Goal: Task Accomplishment & Management: Use online tool/utility

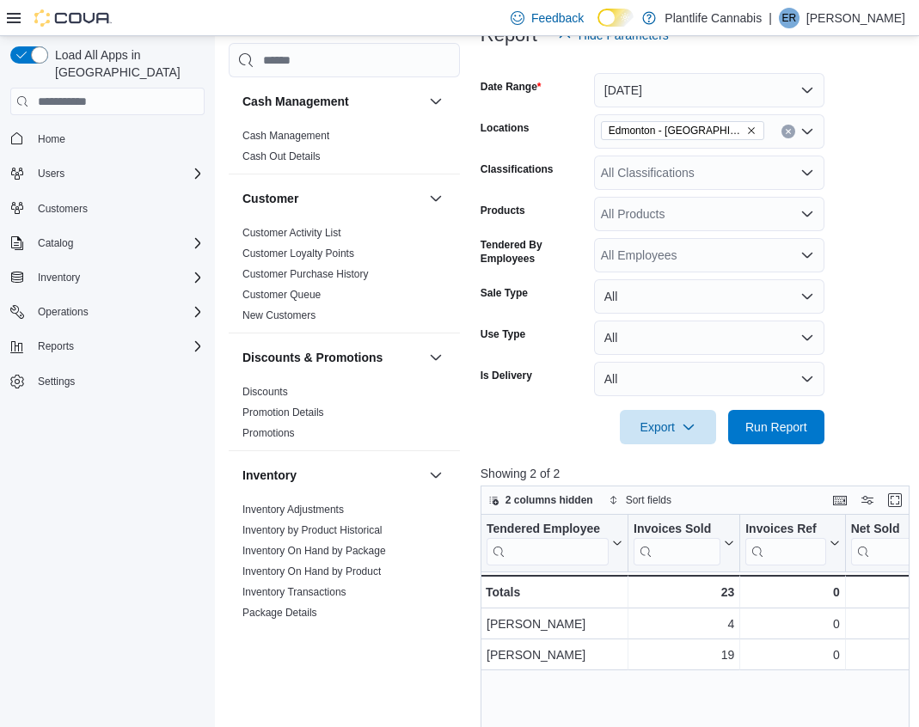
scroll to position [264, 0]
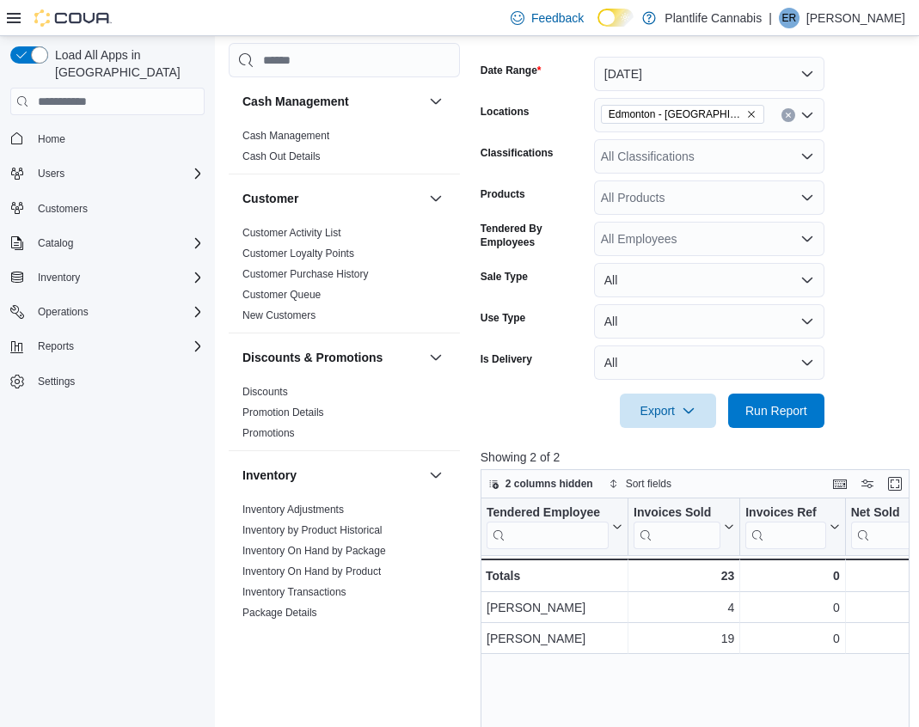
click at [793, 110] on button "Clear input" at bounding box center [788, 115] width 14 height 14
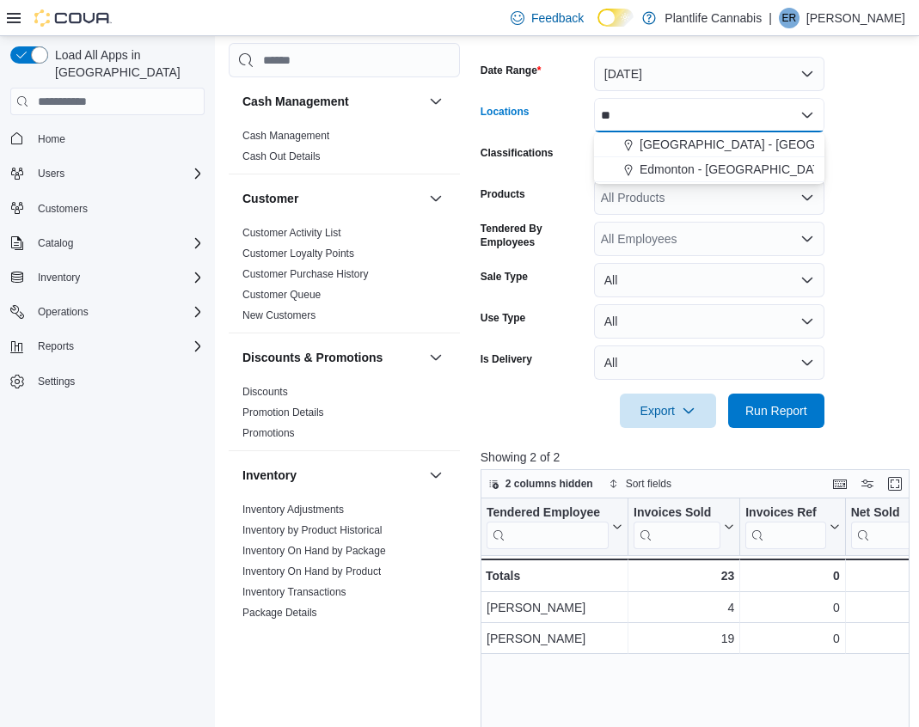
type input "*"
type input "********"
click at [775, 144] on span "Edmonton - Windermere Crossing" at bounding box center [735, 144] width 191 height 17
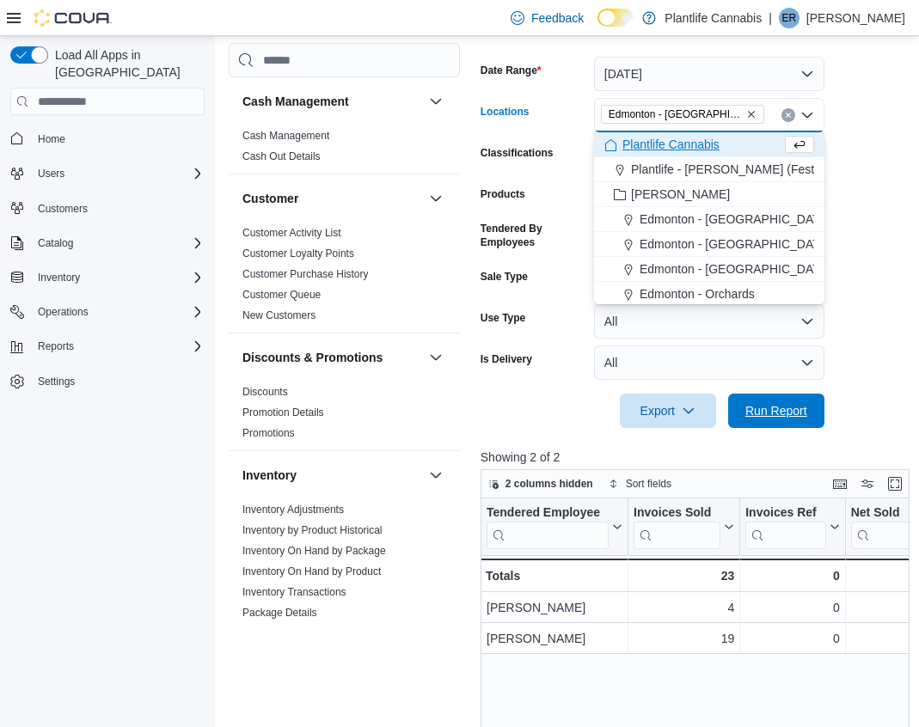
click at [758, 427] on span "Run Report" at bounding box center [776, 411] width 76 height 34
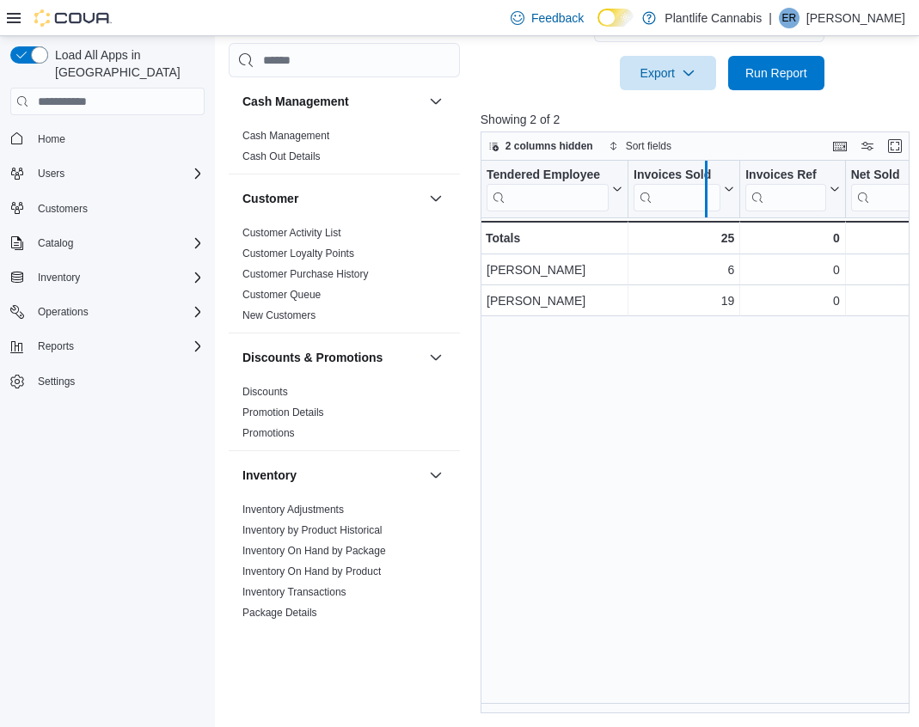
drag, startPoint x: 743, startPoint y: 204, endPoint x: 706, endPoint y: 204, distance: 37.0
click at [706, 204] on div at bounding box center [706, 189] width 14 height 57
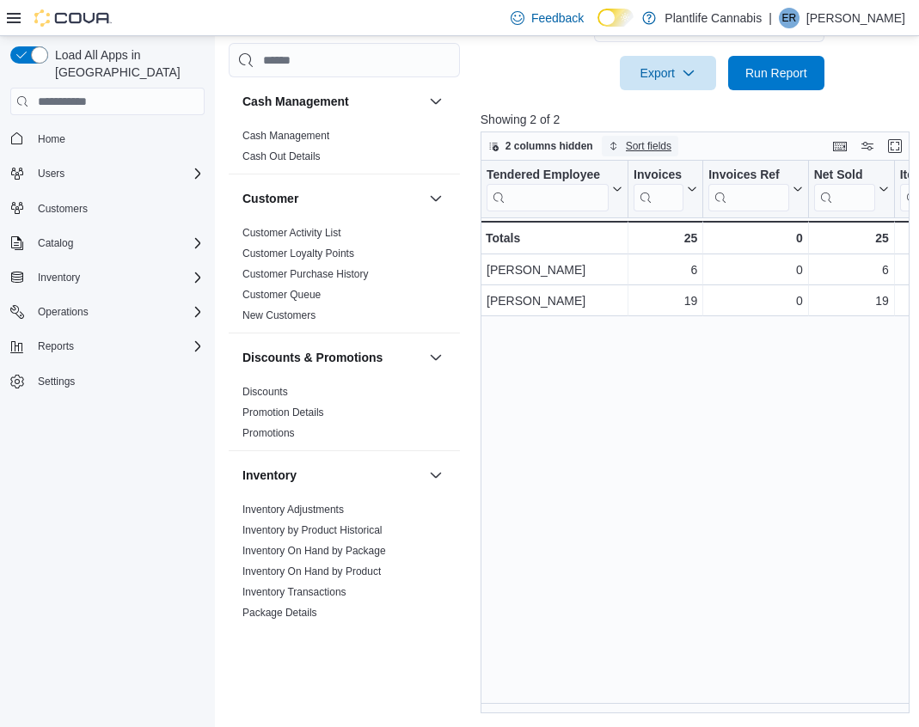
click at [648, 144] on span "Sort fields" at bounding box center [649, 146] width 46 height 14
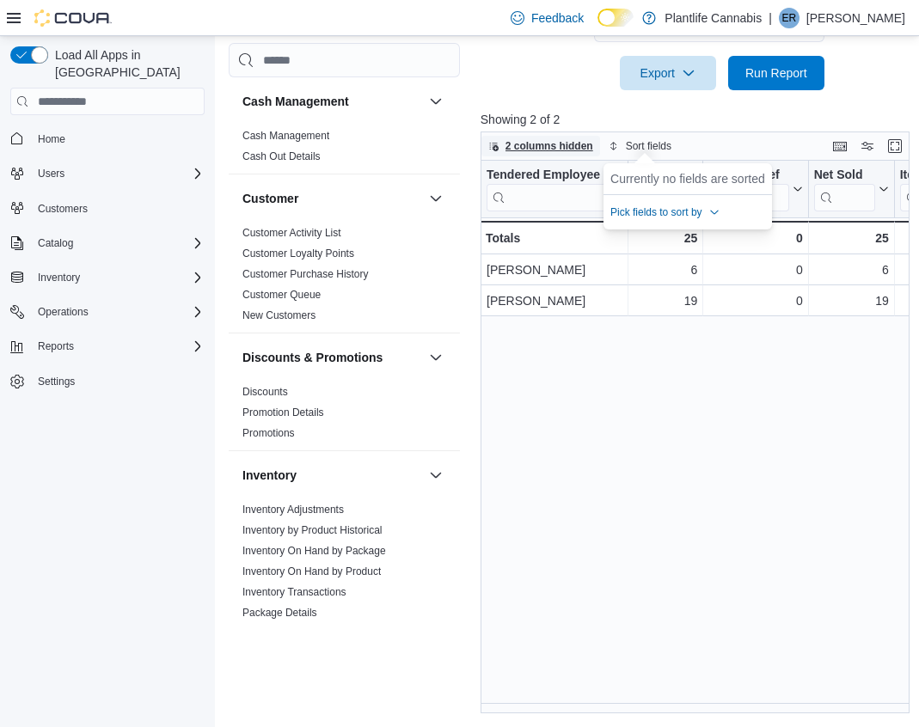
click at [563, 148] on span "2 columns hidden" at bounding box center [549, 146] width 88 height 14
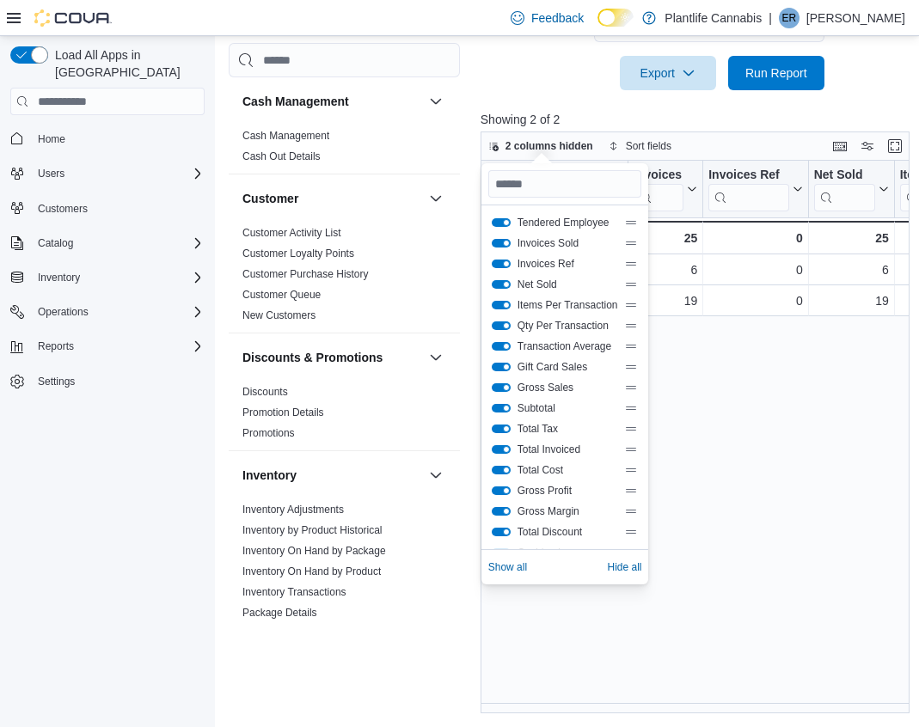
click at [729, 420] on div "Tendered Employee Click to view column header actions Invoices Sold Click to vi…" at bounding box center [697, 437] width 433 height 553
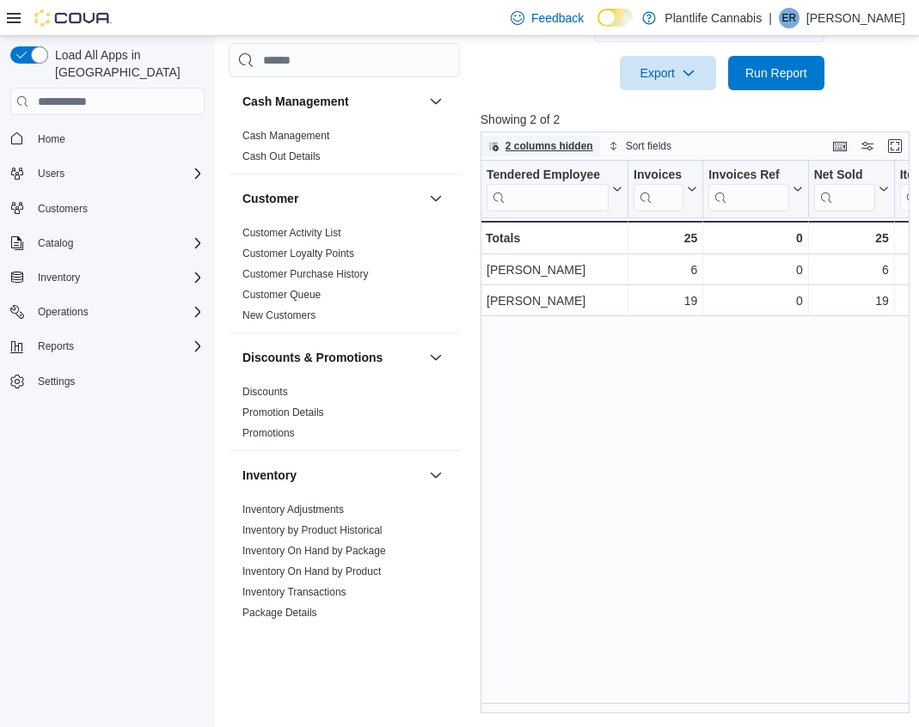
click at [541, 143] on span "2 columns hidden" at bounding box center [549, 146] width 88 height 14
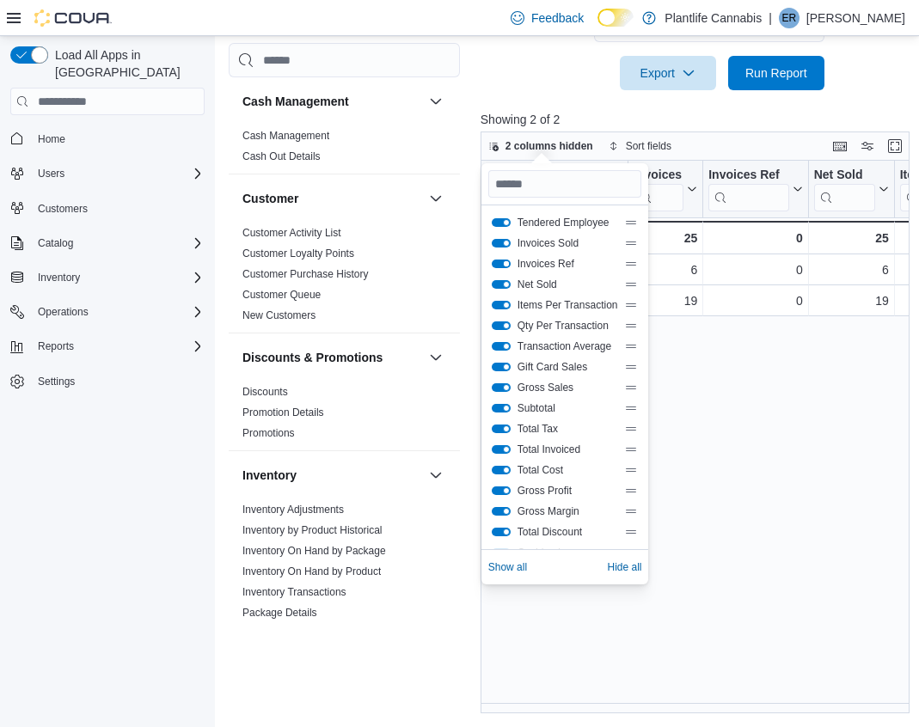
click at [505, 260] on button "Invoices Ref" at bounding box center [501, 264] width 19 height 9
click at [506, 283] on button "Net Sold" at bounding box center [501, 284] width 19 height 9
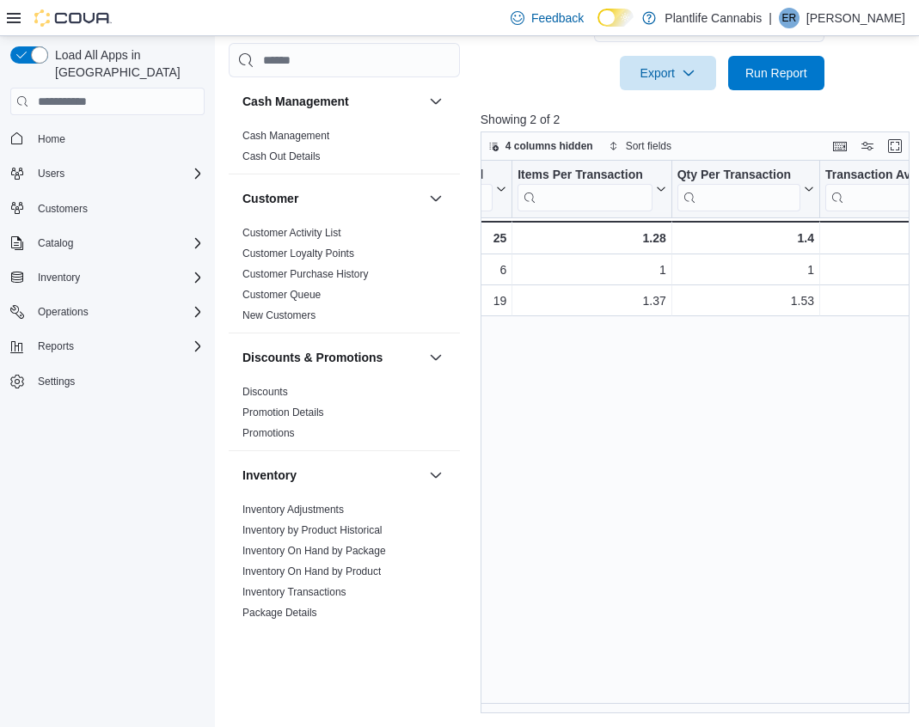
scroll to position [0, 181]
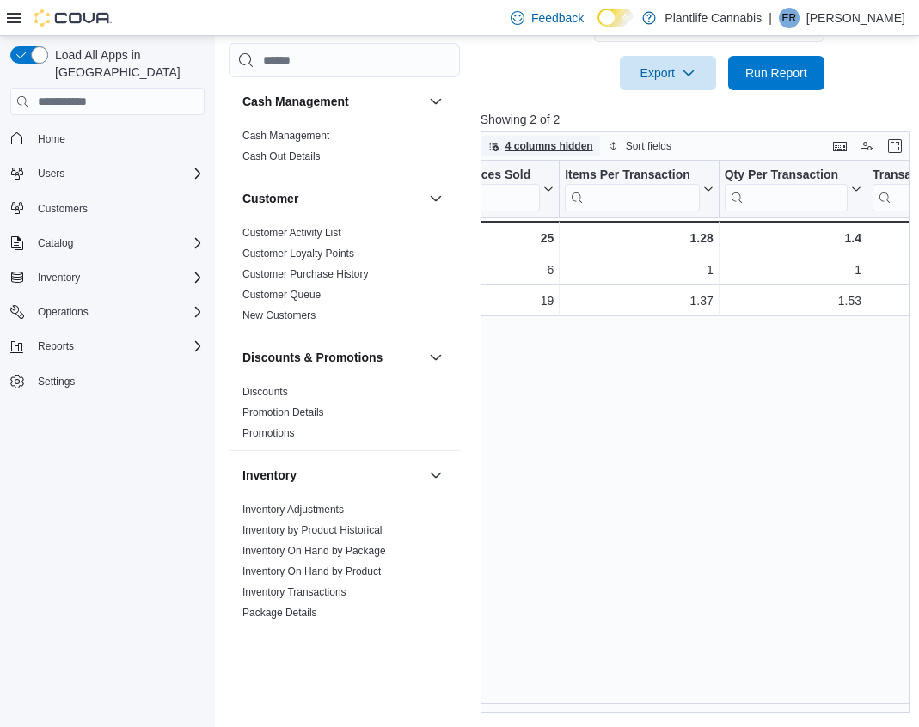
click at [516, 144] on span "4 columns hidden" at bounding box center [549, 146] width 88 height 14
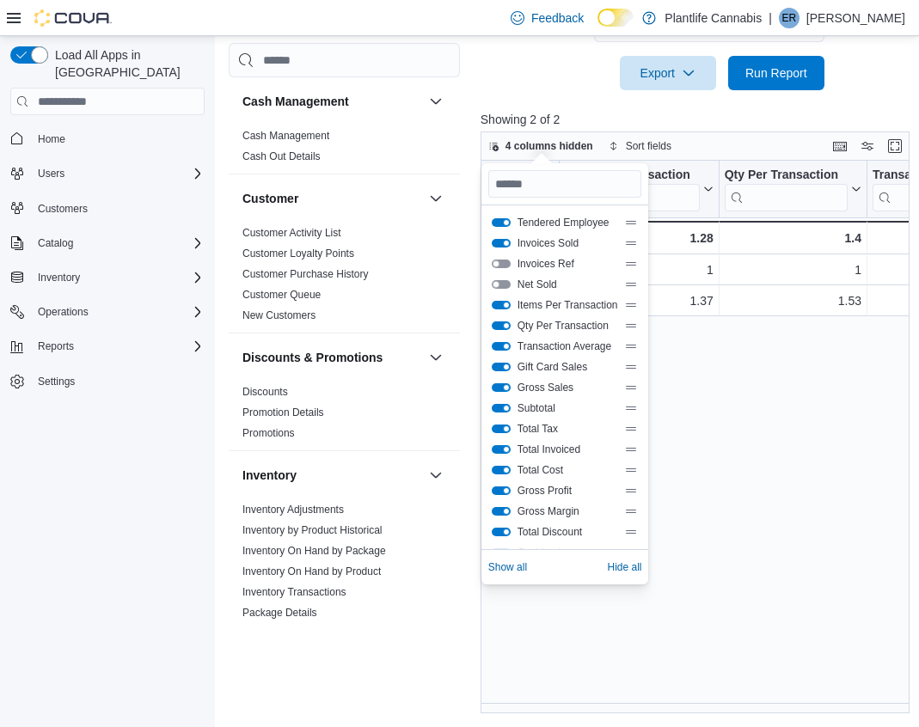
click at [499, 309] on div "Items Per Transaction" at bounding box center [565, 305] width 147 height 14
click at [505, 326] on button "Qty Per Transaction" at bounding box center [501, 326] width 19 height 9
click at [506, 307] on button "Items Per Transaction" at bounding box center [501, 305] width 19 height 9
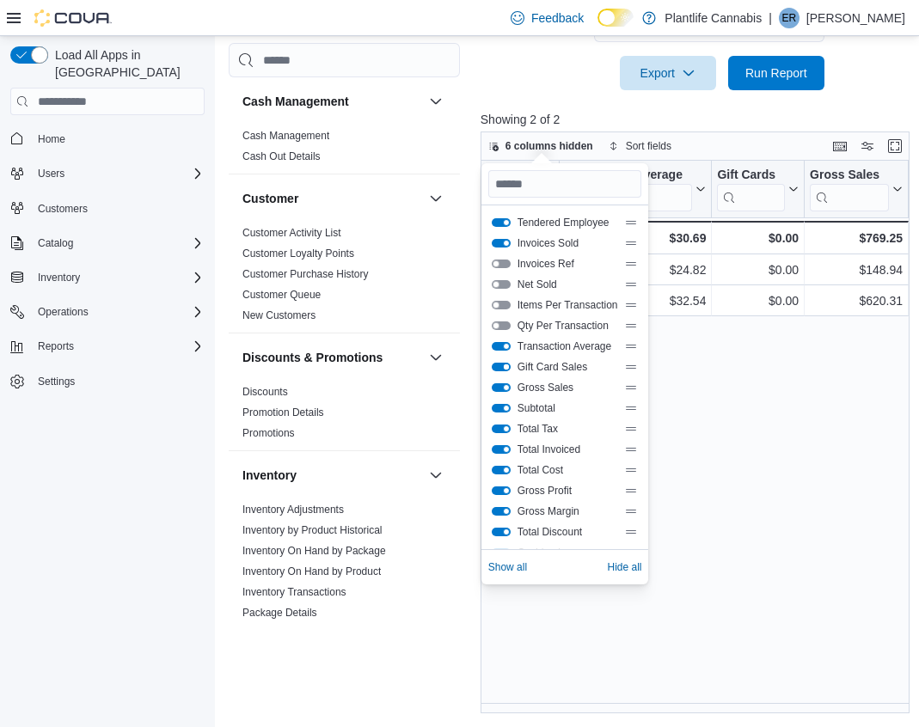
click at [508, 368] on button "Gift Card Sales" at bounding box center [501, 367] width 19 height 9
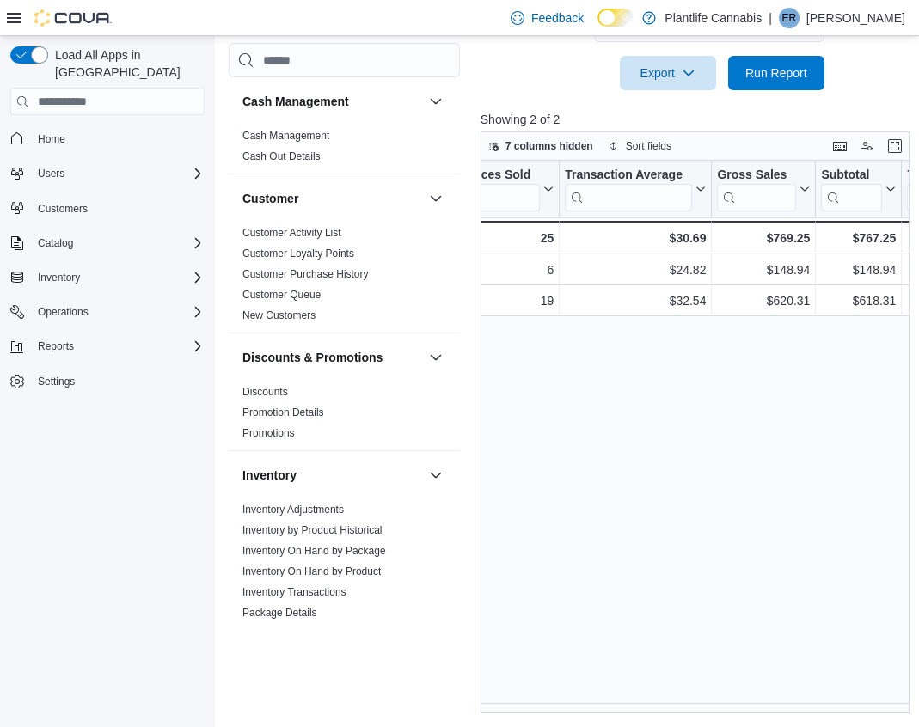
click at [750, 581] on div "Tendered Employee Click to view column header actions Invoices Sold Click to vi…" at bounding box center [697, 437] width 433 height 553
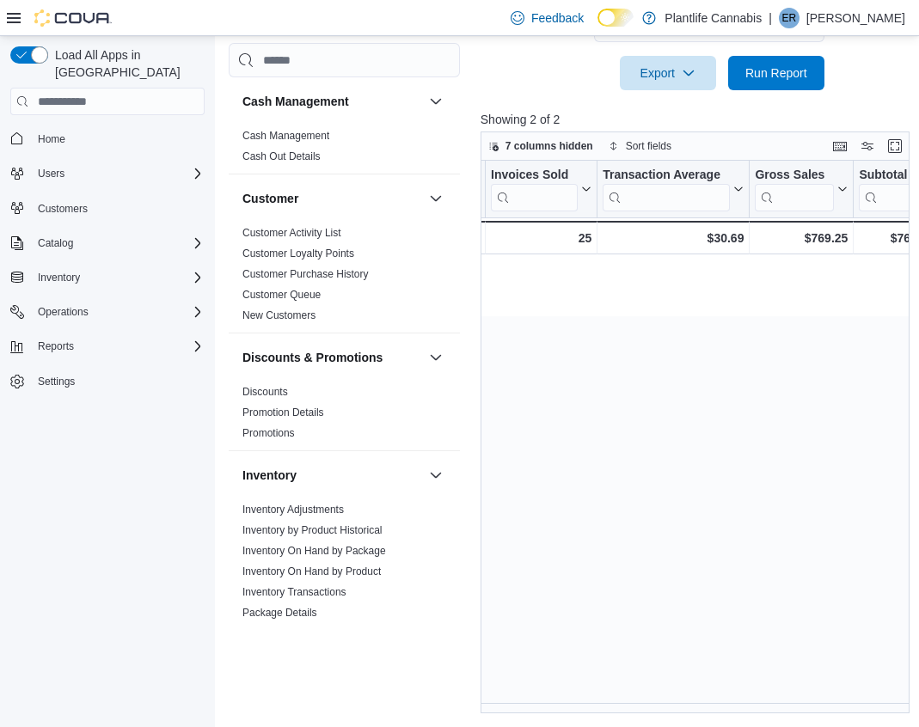
scroll to position [0, 0]
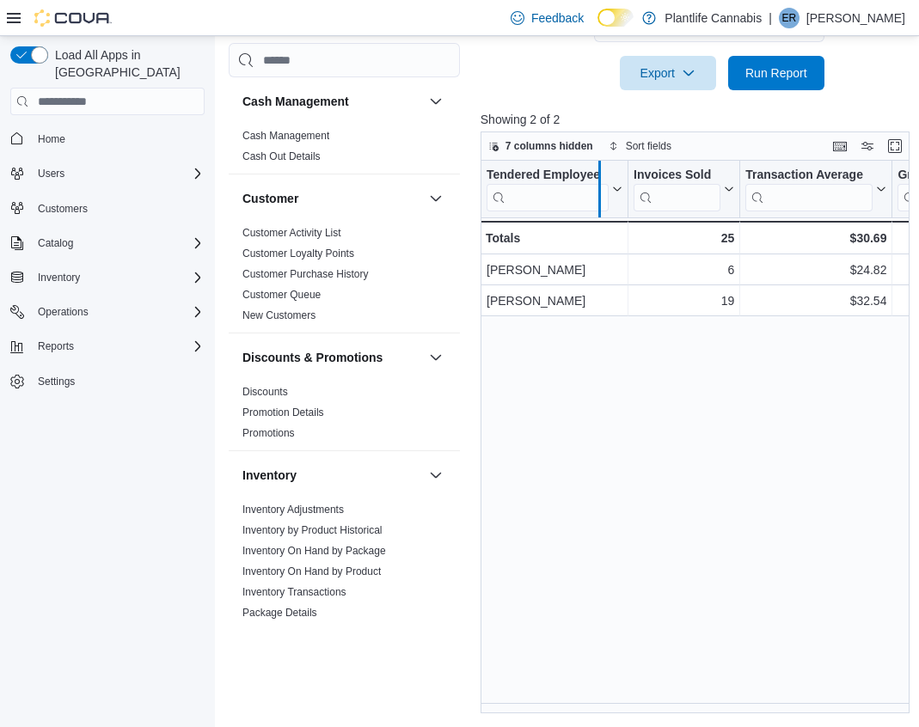
drag, startPoint x: 625, startPoint y: 208, endPoint x: 595, endPoint y: 210, distance: 30.1
click at [595, 210] on div at bounding box center [599, 189] width 14 height 57
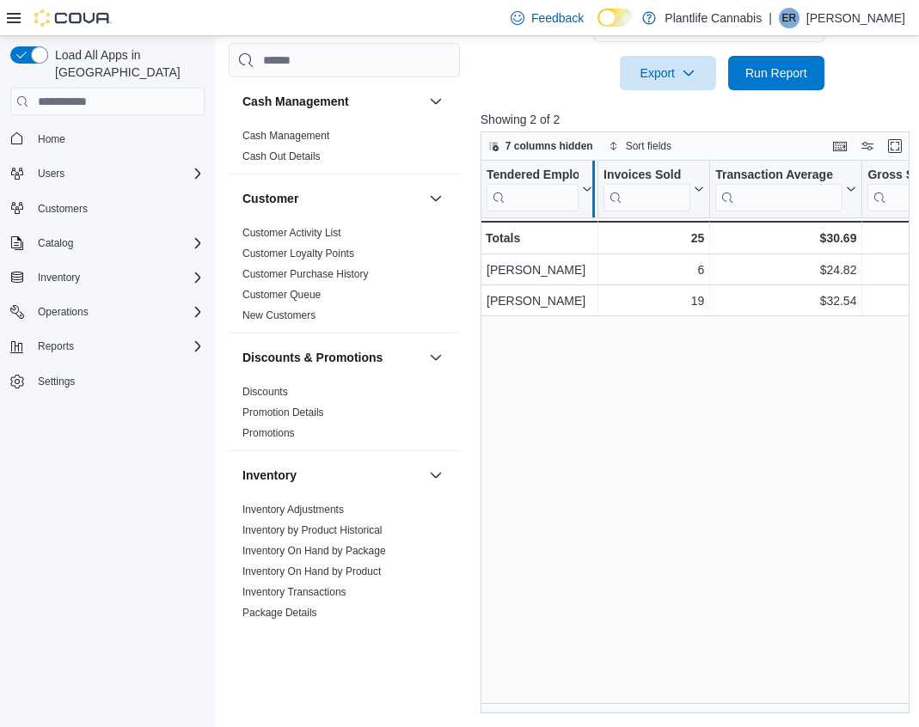
click at [591, 205] on div at bounding box center [593, 189] width 14 height 57
drag, startPoint x: 702, startPoint y: 193, endPoint x: 689, endPoint y: 191, distance: 13.0
click at [689, 191] on div at bounding box center [691, 189] width 14 height 57
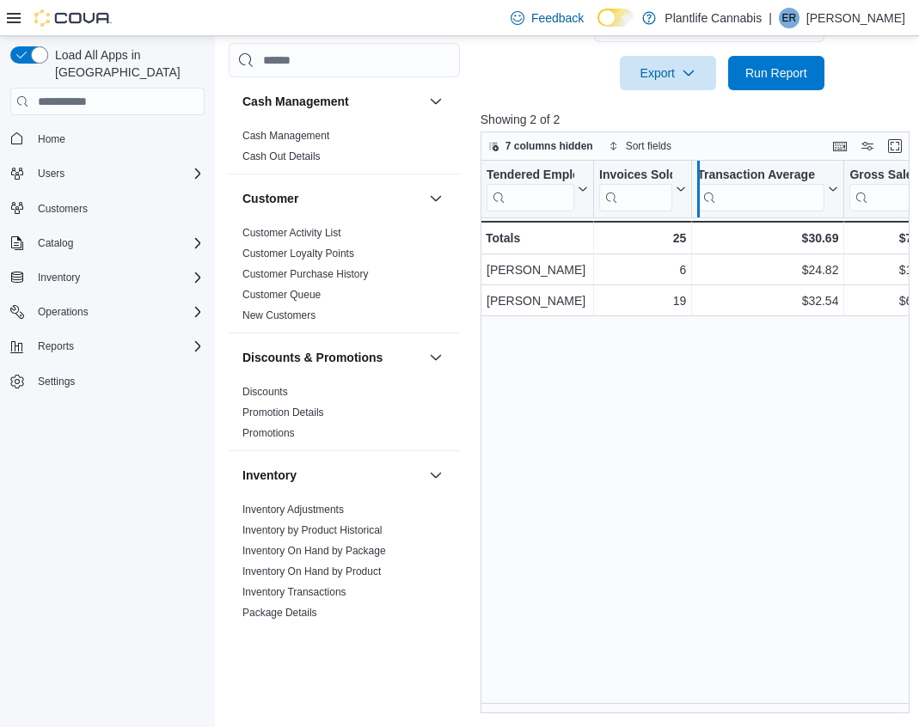
drag, startPoint x: 689, startPoint y: 191, endPoint x: 697, endPoint y: 196, distance: 9.3
click at [697, 196] on div at bounding box center [698, 189] width 14 height 57
drag, startPoint x: 850, startPoint y: 206, endPoint x: 840, endPoint y: 204, distance: 10.6
click at [839, 205] on div at bounding box center [842, 189] width 14 height 57
drag, startPoint x: 837, startPoint y: 203, endPoint x: 847, endPoint y: 207, distance: 10.4
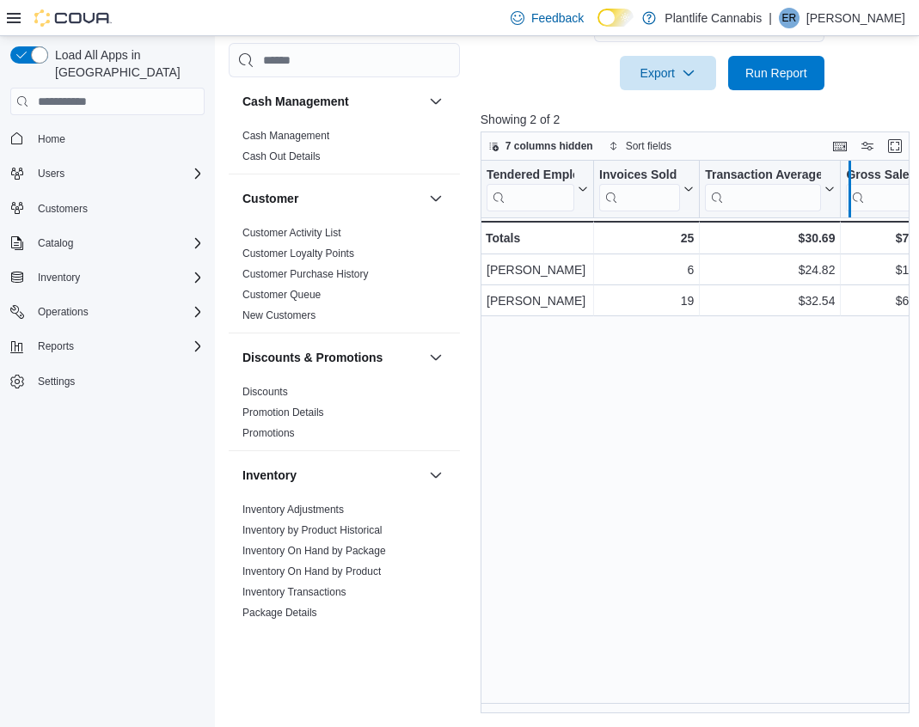
click at [847, 207] on div at bounding box center [849, 189] width 14 height 57
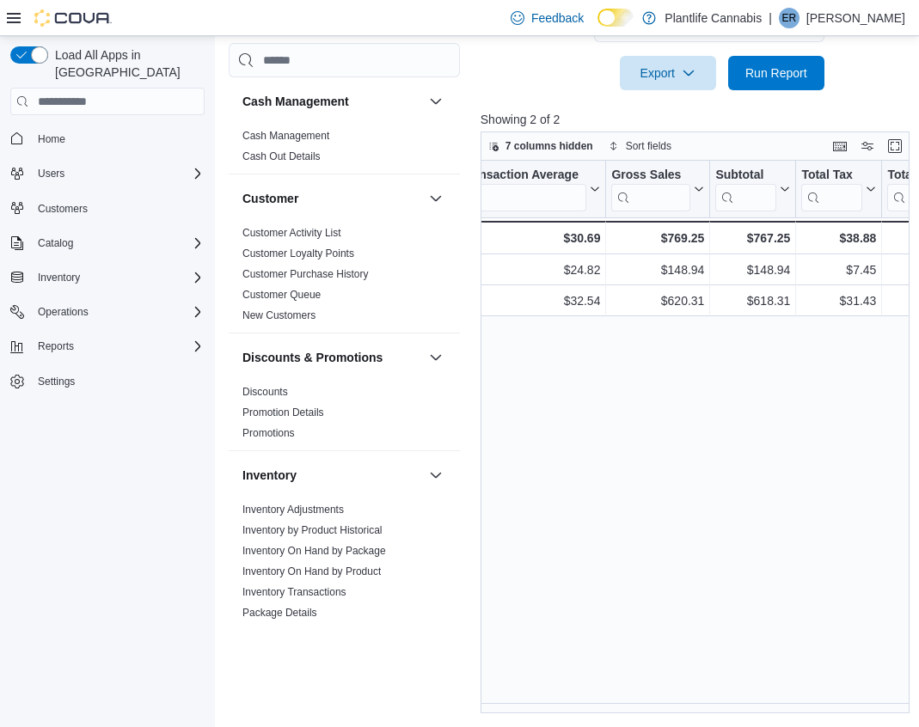
scroll to position [0, 244]
click at [499, 142] on span "7 columns hidden" at bounding box center [540, 146] width 105 height 21
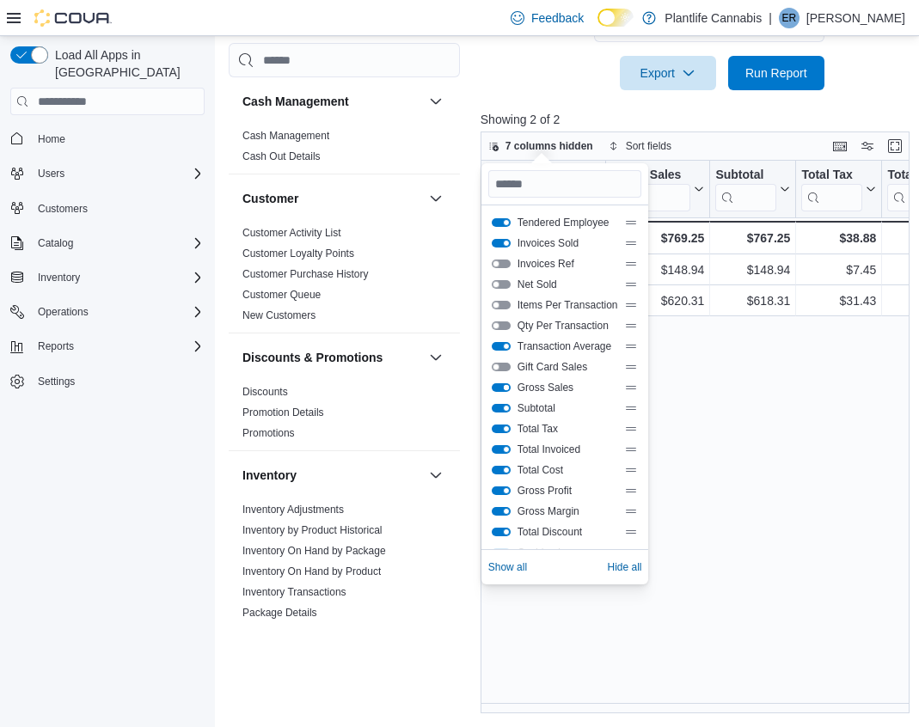
click at [505, 389] on button "Gross Sales" at bounding box center [501, 387] width 19 height 9
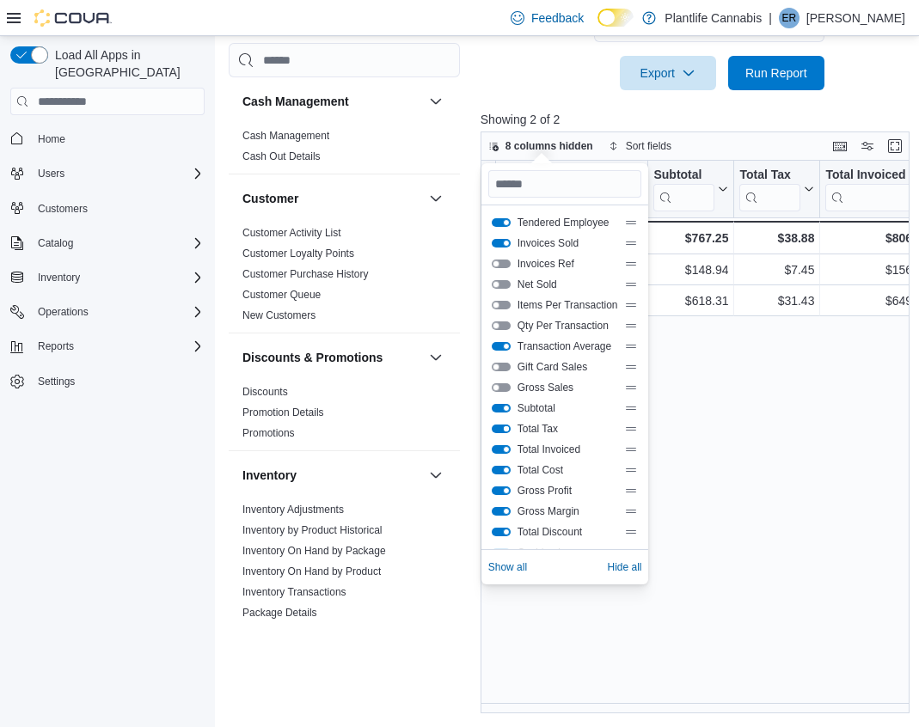
click at [509, 427] on button "Total Tax" at bounding box center [501, 429] width 19 height 9
click at [503, 472] on button "Total Cost" at bounding box center [501, 470] width 19 height 9
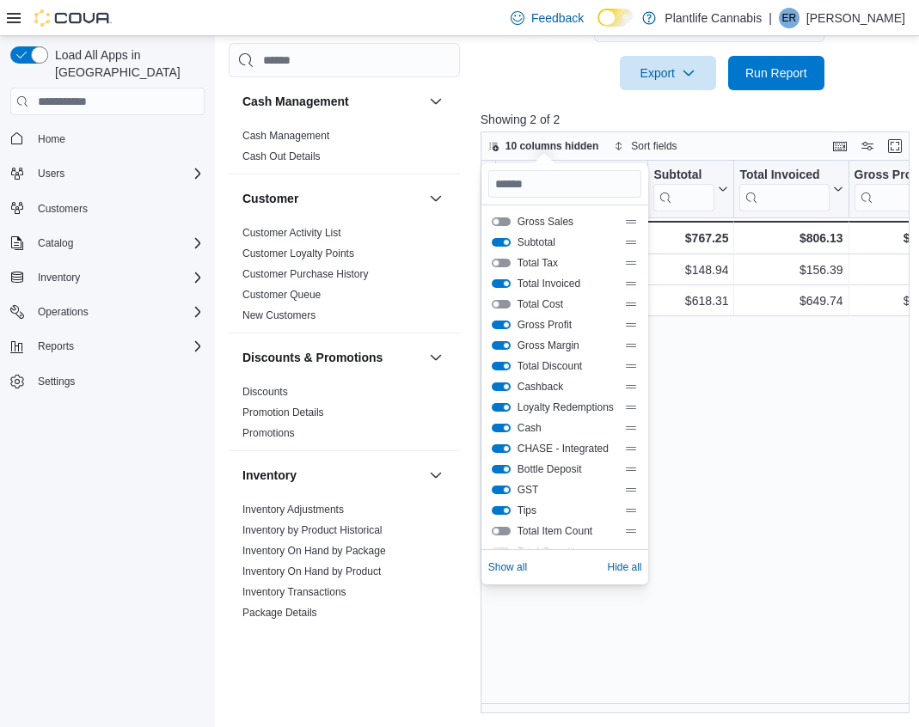
scroll to position [186, 0]
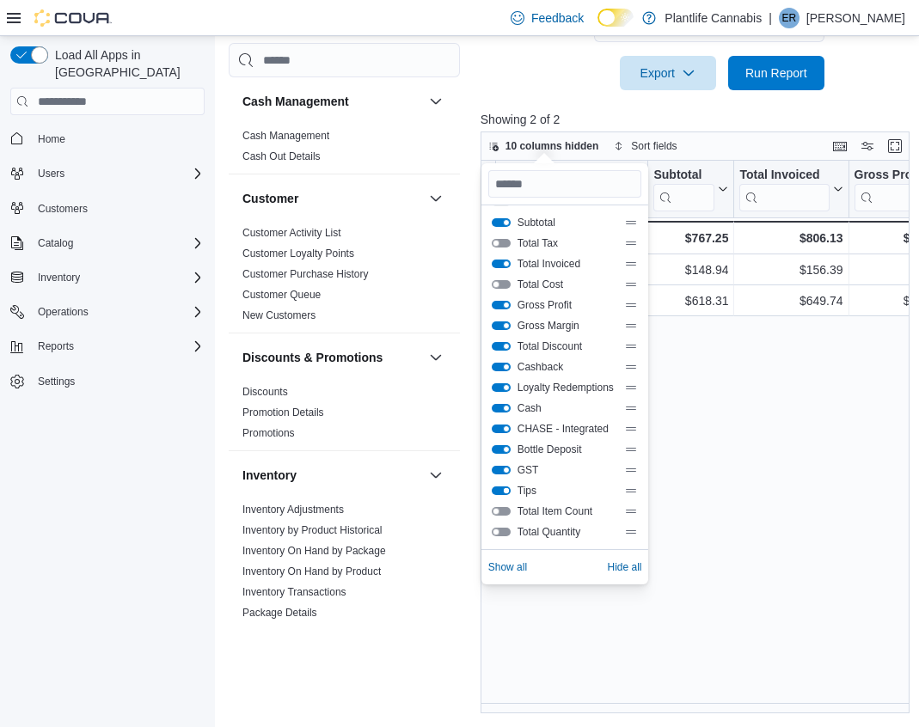
click at [506, 490] on button "Tips" at bounding box center [501, 491] width 19 height 9
drag, startPoint x: 499, startPoint y: 474, endPoint x: 510, endPoint y: 468, distance: 11.9
click at [501, 473] on button "GST" at bounding box center [501, 470] width 19 height 9
click at [501, 449] on button "Bottle Deposit" at bounding box center [501, 449] width 19 height 9
click at [505, 385] on button "Loyalty Redemptions" at bounding box center [501, 387] width 19 height 9
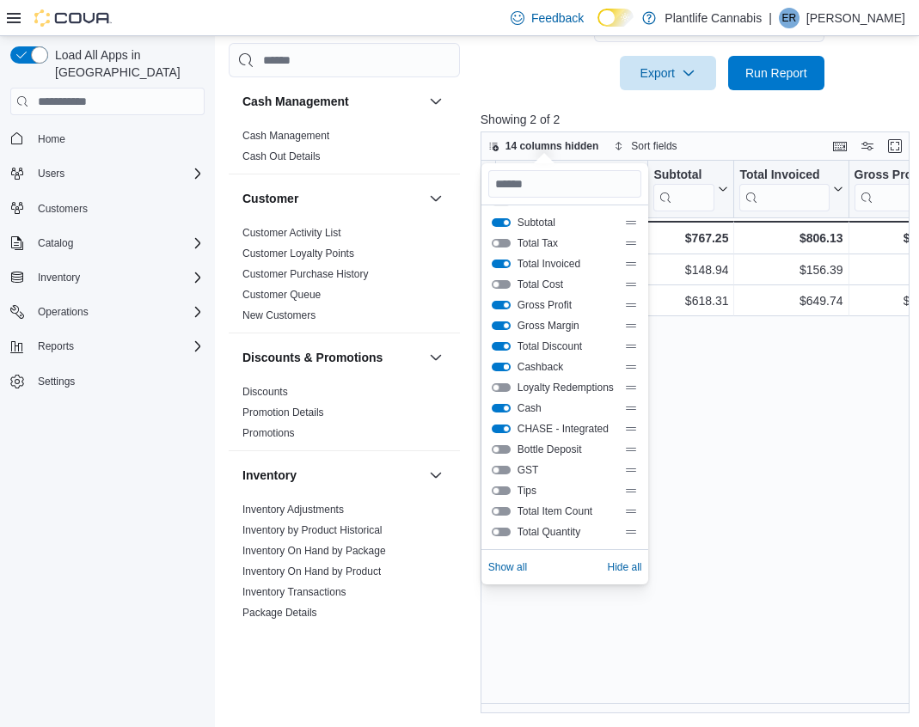
click at [505, 364] on button "Cashback" at bounding box center [501, 367] width 19 height 9
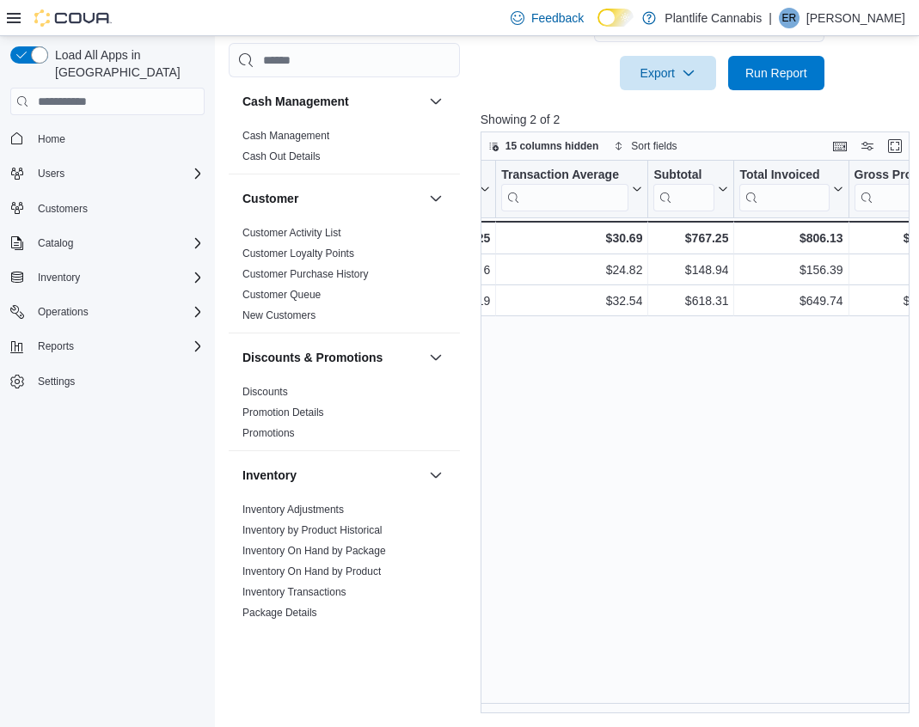
click at [757, 396] on div "Tendered Employee Click to view column header actions Invoices Sold Click to vi…" at bounding box center [697, 437] width 433 height 553
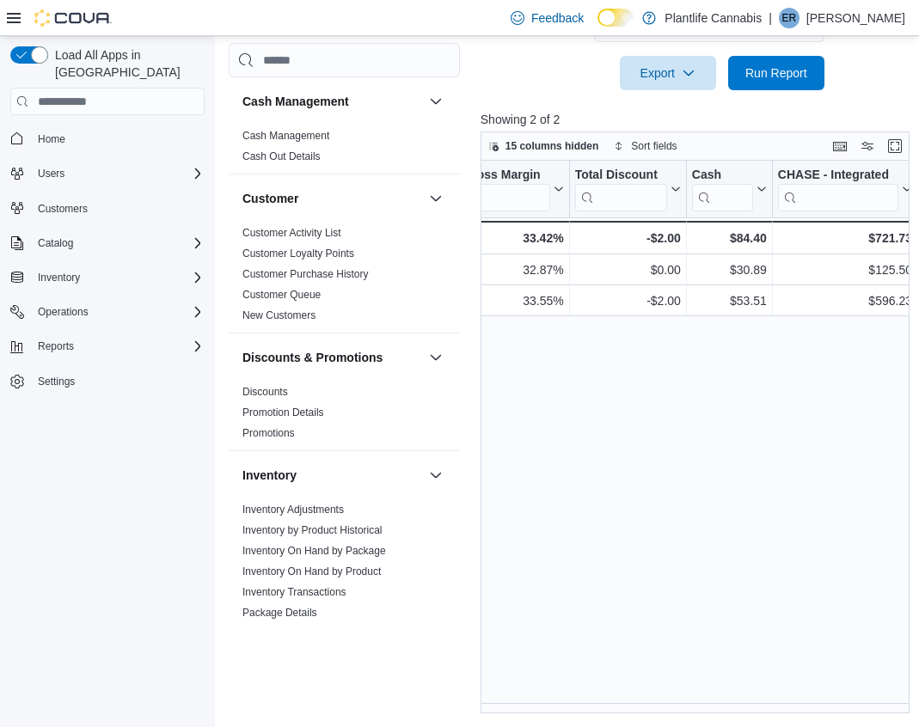
scroll to position [0, 744]
click at [518, 151] on span "15 columns hidden" at bounding box center [552, 146] width 94 height 14
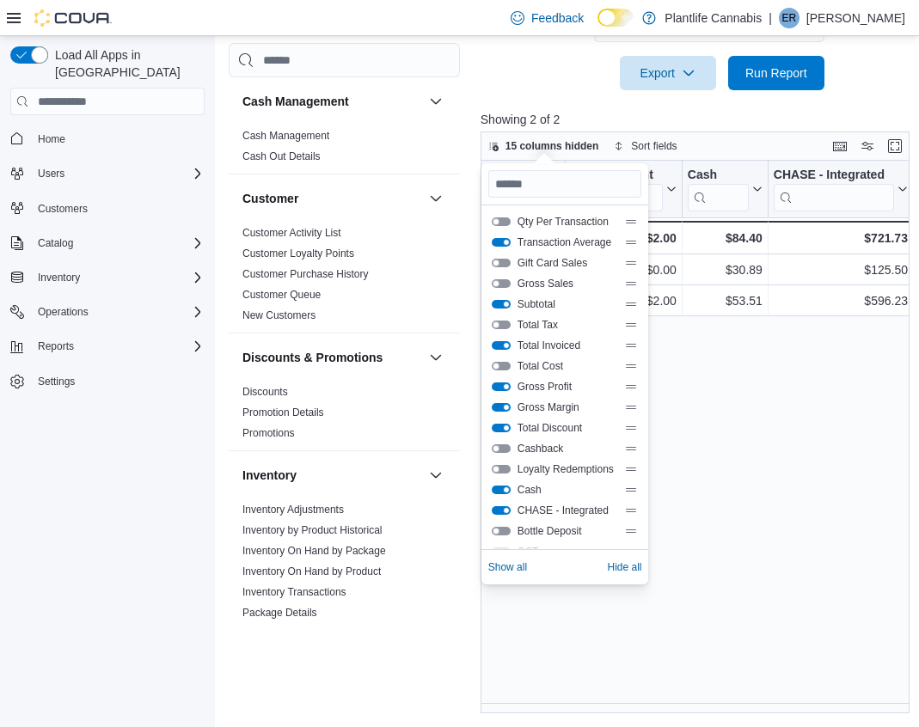
scroll to position [186, 0]
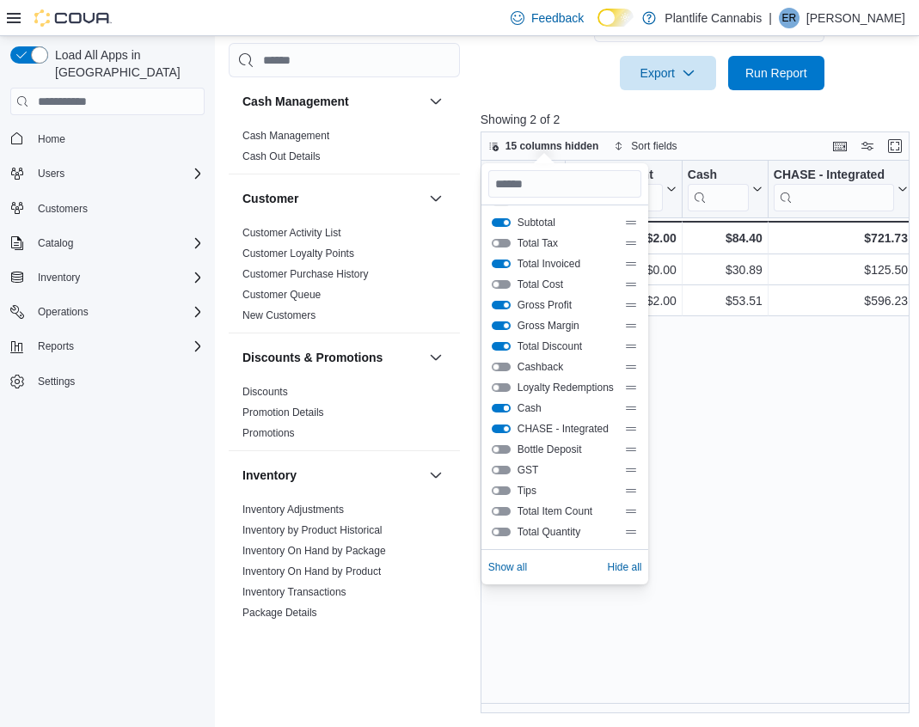
click at [504, 404] on button "Cash" at bounding box center [501, 408] width 19 height 9
click at [505, 349] on button "Total Discount" at bounding box center [501, 346] width 19 height 9
click at [505, 322] on button "Gross Margin" at bounding box center [501, 326] width 19 height 9
click at [501, 306] on button "Gross Profit" at bounding box center [501, 305] width 19 height 9
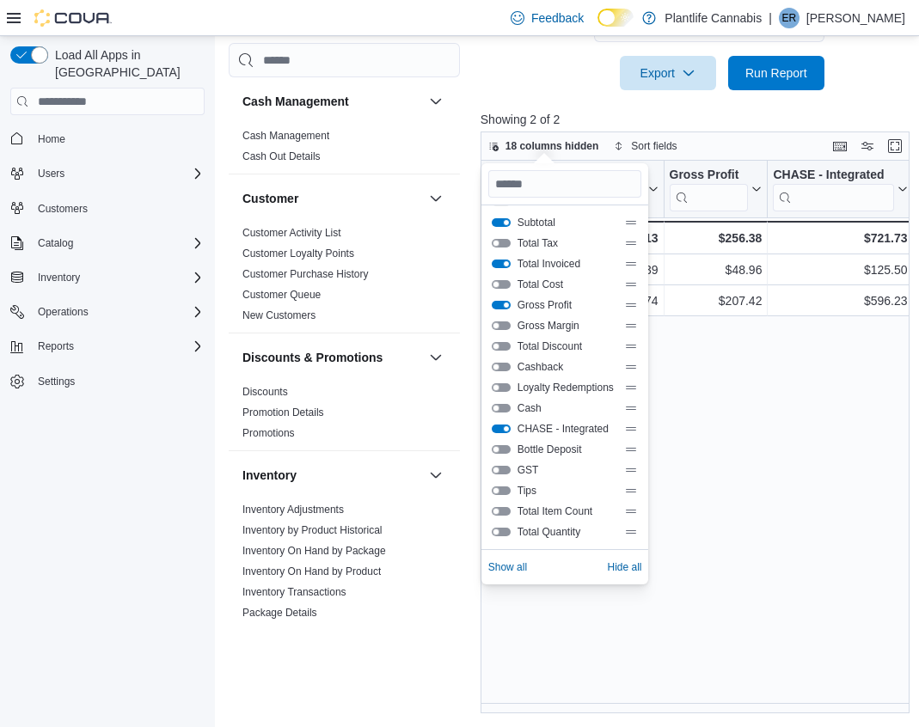
scroll to position [0, 325]
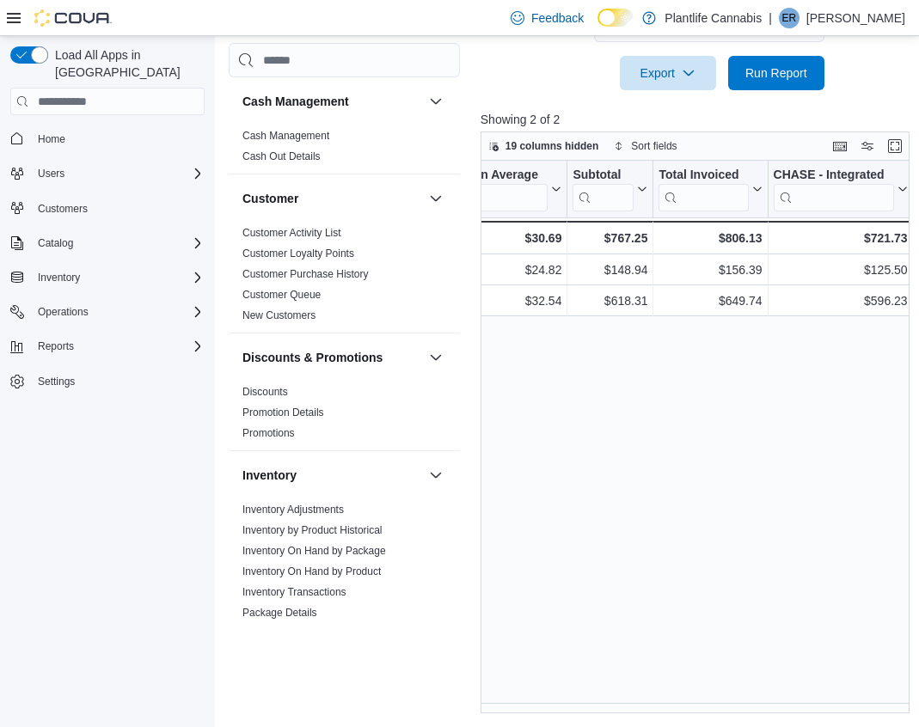
click at [773, 450] on div "Tendered Employee Click to view column header actions Invoices Sold Click to vi…" at bounding box center [697, 437] width 433 height 553
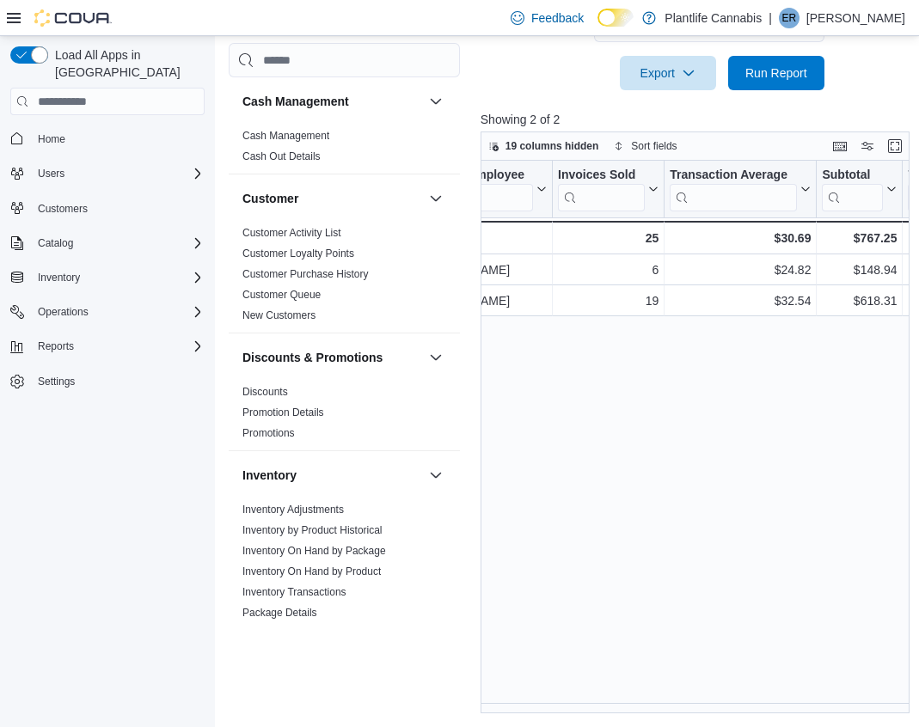
scroll to position [0, 97]
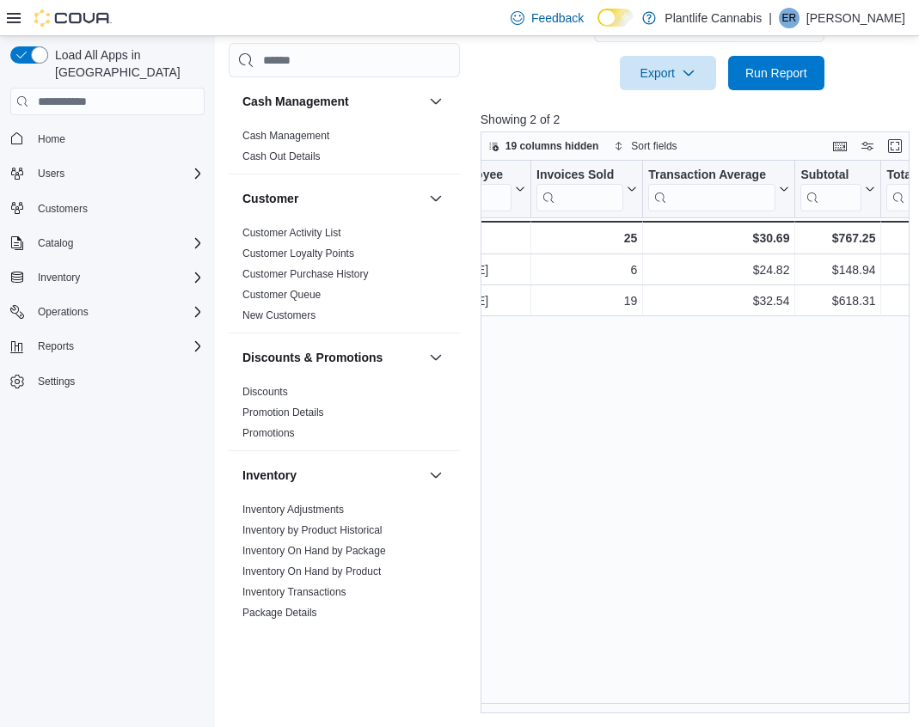
drag, startPoint x: 640, startPoint y: 196, endPoint x: 543, endPoint y: 202, distance: 96.5
click at [547, 201] on div "Invoices Sold Click to view column header actions" at bounding box center [587, 190] width 112 height 58
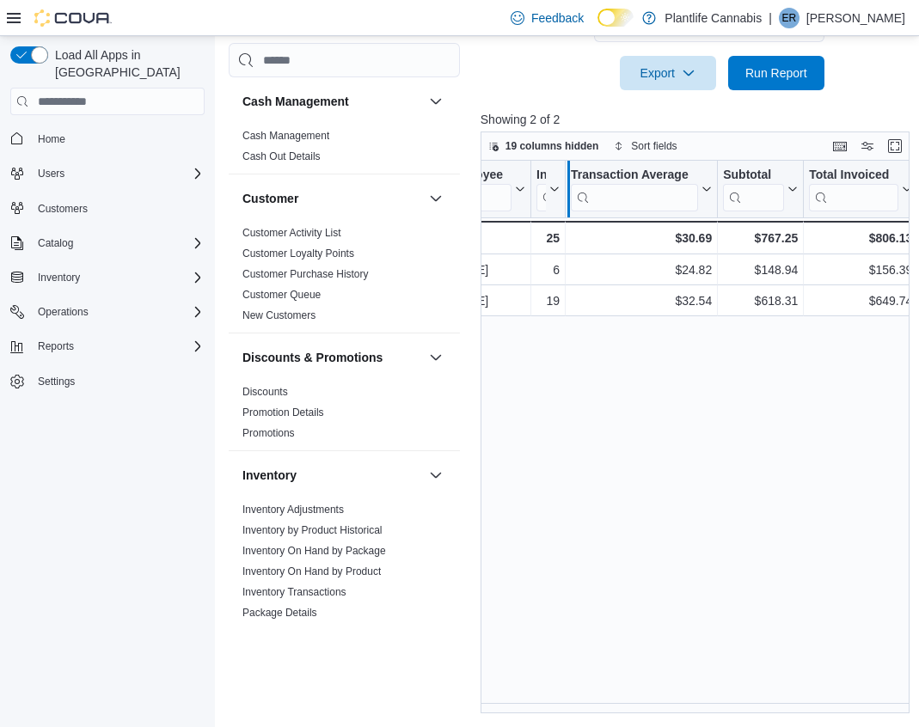
click at [573, 207] on div at bounding box center [568, 189] width 14 height 57
drag, startPoint x: 718, startPoint y: 205, endPoint x: 616, endPoint y: 193, distance: 102.1
click at [616, 193] on div at bounding box center [618, 189] width 14 height 57
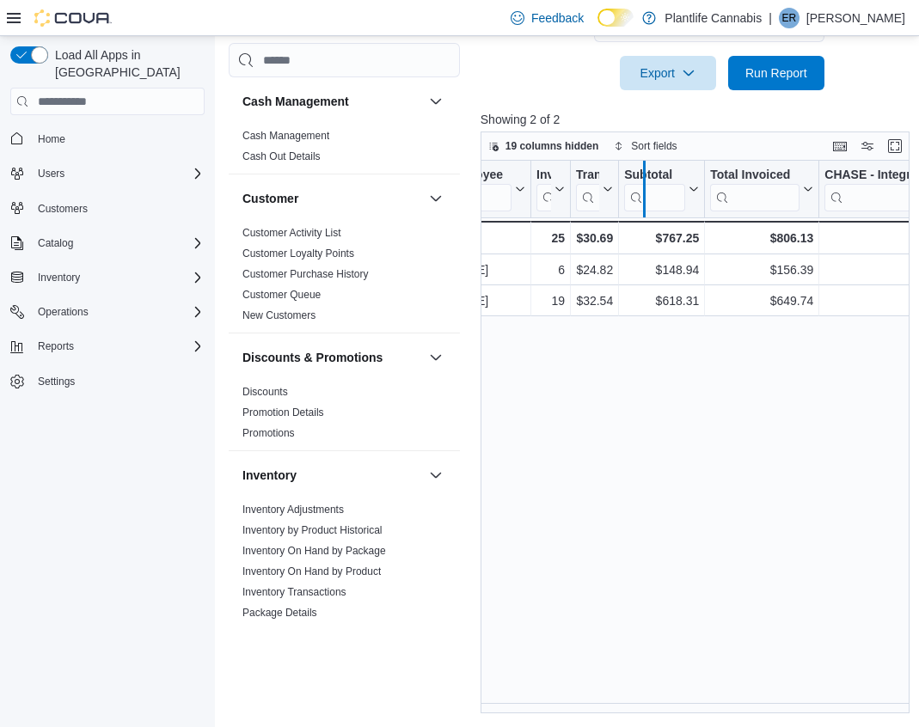
drag, startPoint x: 619, startPoint y: 193, endPoint x: 647, endPoint y: 193, distance: 28.4
click at [647, 193] on div at bounding box center [644, 189] width 14 height 57
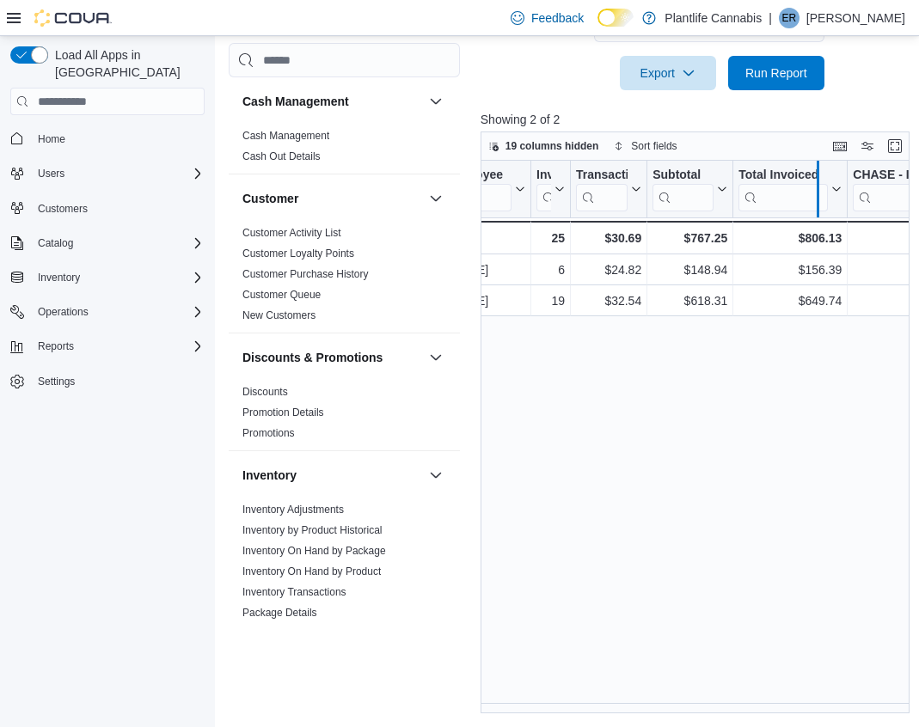
drag, startPoint x: 849, startPoint y: 203, endPoint x: 819, endPoint y: 204, distance: 30.1
click at [819, 204] on div at bounding box center [818, 189] width 14 height 57
drag, startPoint x: 819, startPoint y: 204, endPoint x: 830, endPoint y: 204, distance: 10.3
click at [830, 204] on div at bounding box center [827, 189] width 14 height 57
drag, startPoint x: 831, startPoint y: 197, endPoint x: 846, endPoint y: 199, distance: 14.8
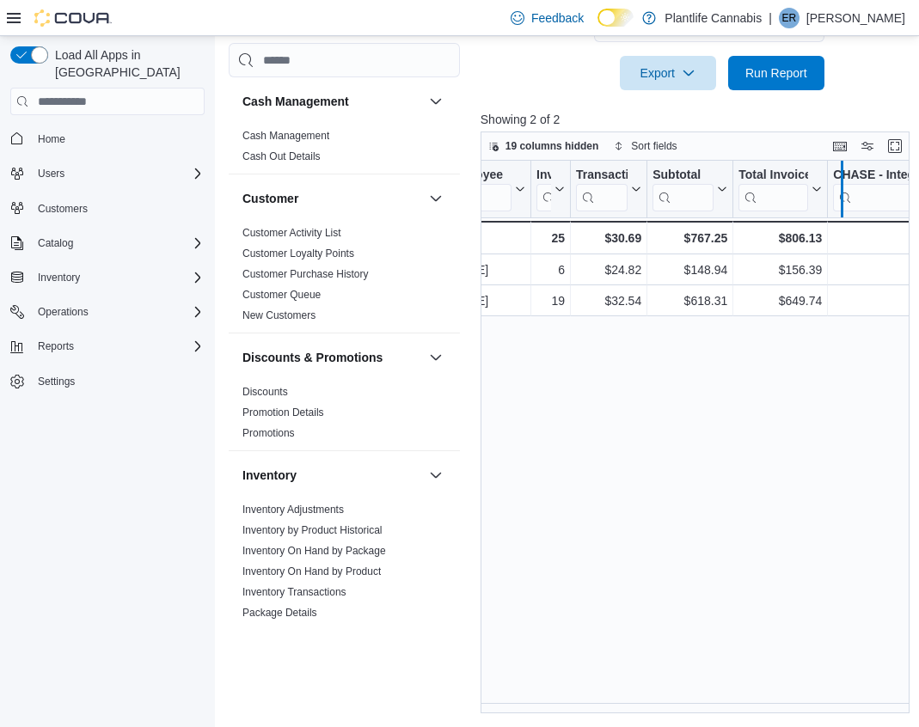
click at [846, 199] on div at bounding box center [842, 189] width 14 height 57
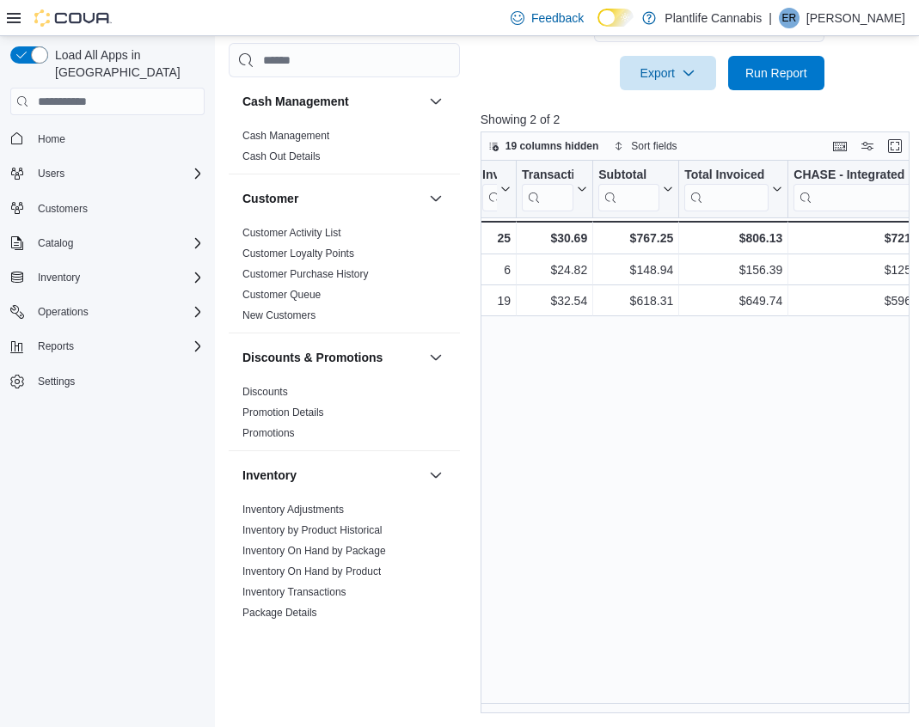
scroll to position [0, 171]
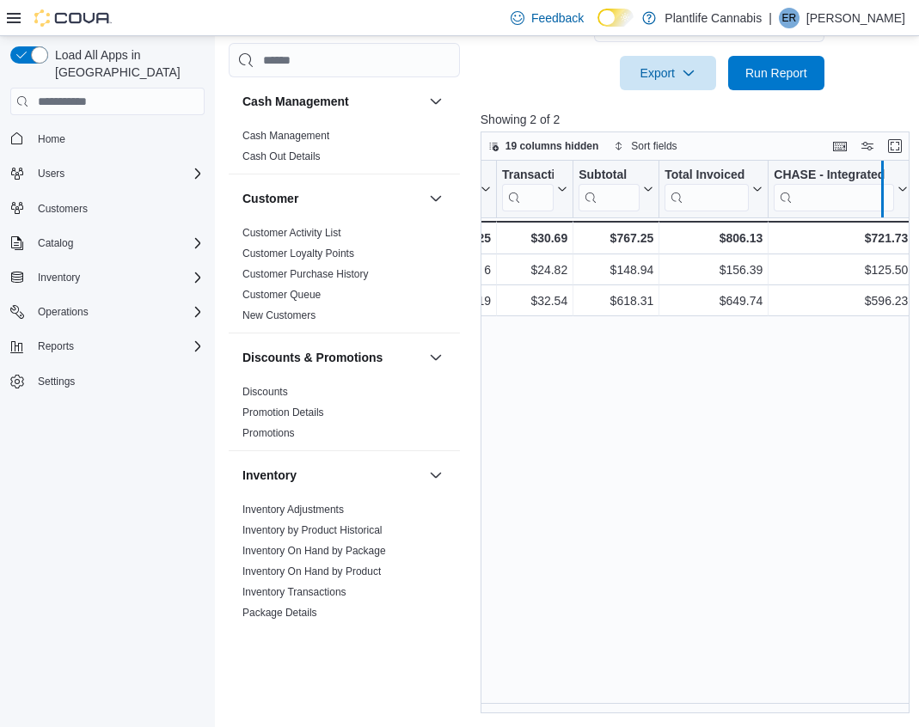
drag, startPoint x: 910, startPoint y: 200, endPoint x: 881, endPoint y: 199, distance: 29.2
click at [881, 199] on div at bounding box center [880, 189] width 7 height 57
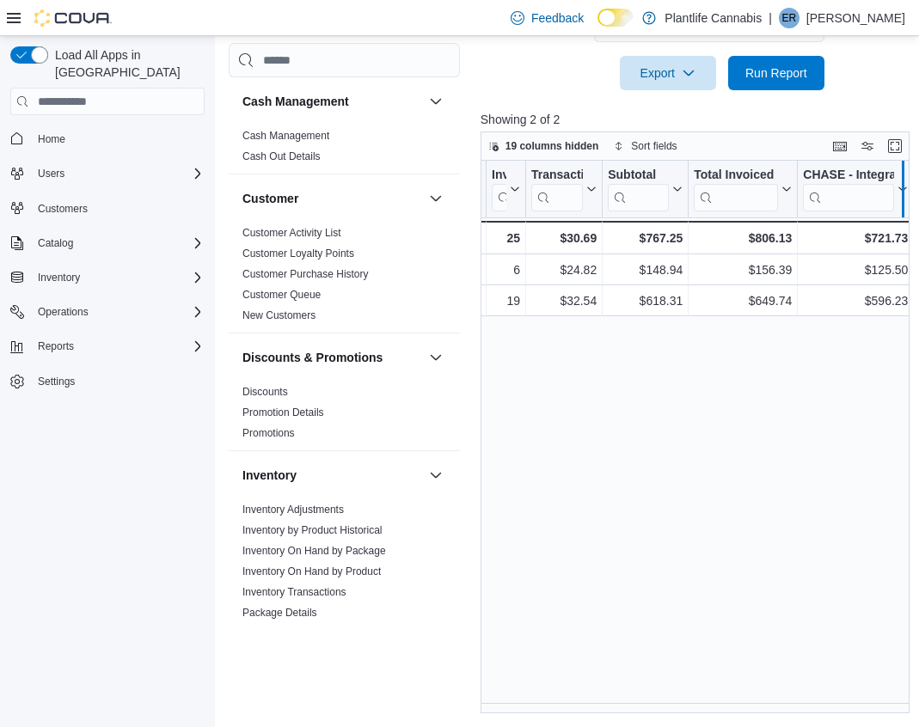
drag, startPoint x: 910, startPoint y: 202, endPoint x: 899, endPoint y: 198, distance: 11.2
click at [899, 198] on div at bounding box center [900, 189] width 7 height 57
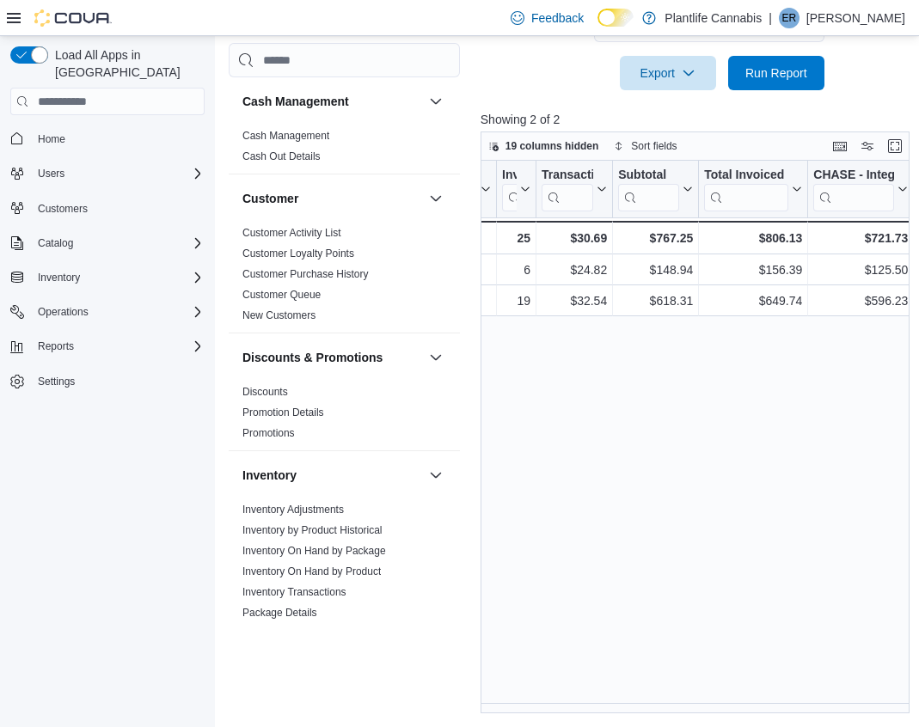
scroll to position [0, 0]
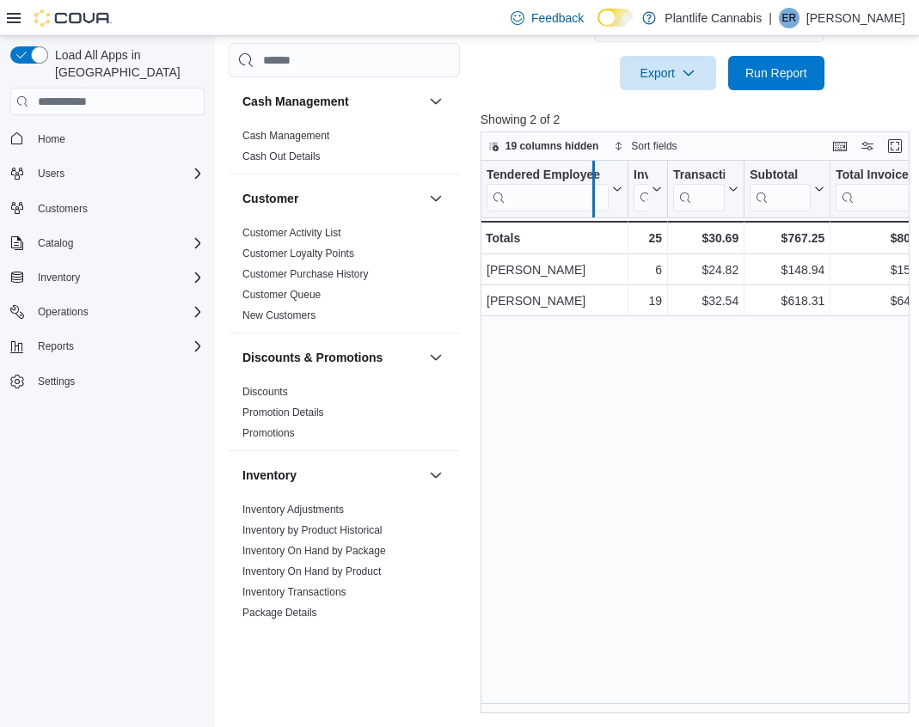
drag, startPoint x: 625, startPoint y: 192, endPoint x: 589, endPoint y: 190, distance: 36.1
click at [589, 190] on div at bounding box center [593, 189] width 14 height 57
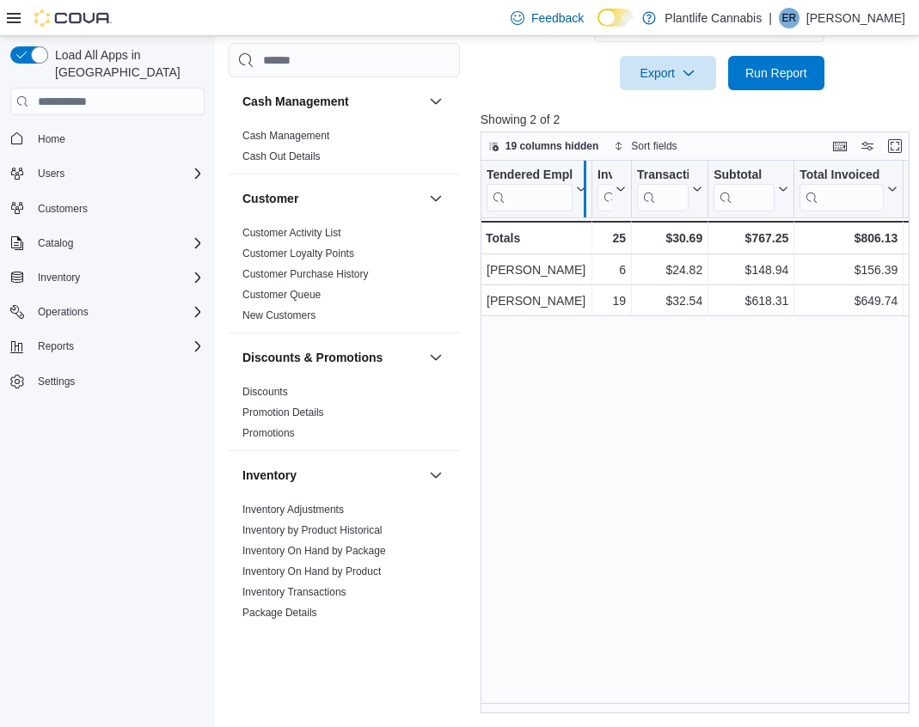
click at [589, 192] on div at bounding box center [585, 189] width 14 height 57
click at [490, 61] on div "Export Run Report" at bounding box center [653, 73] width 344 height 34
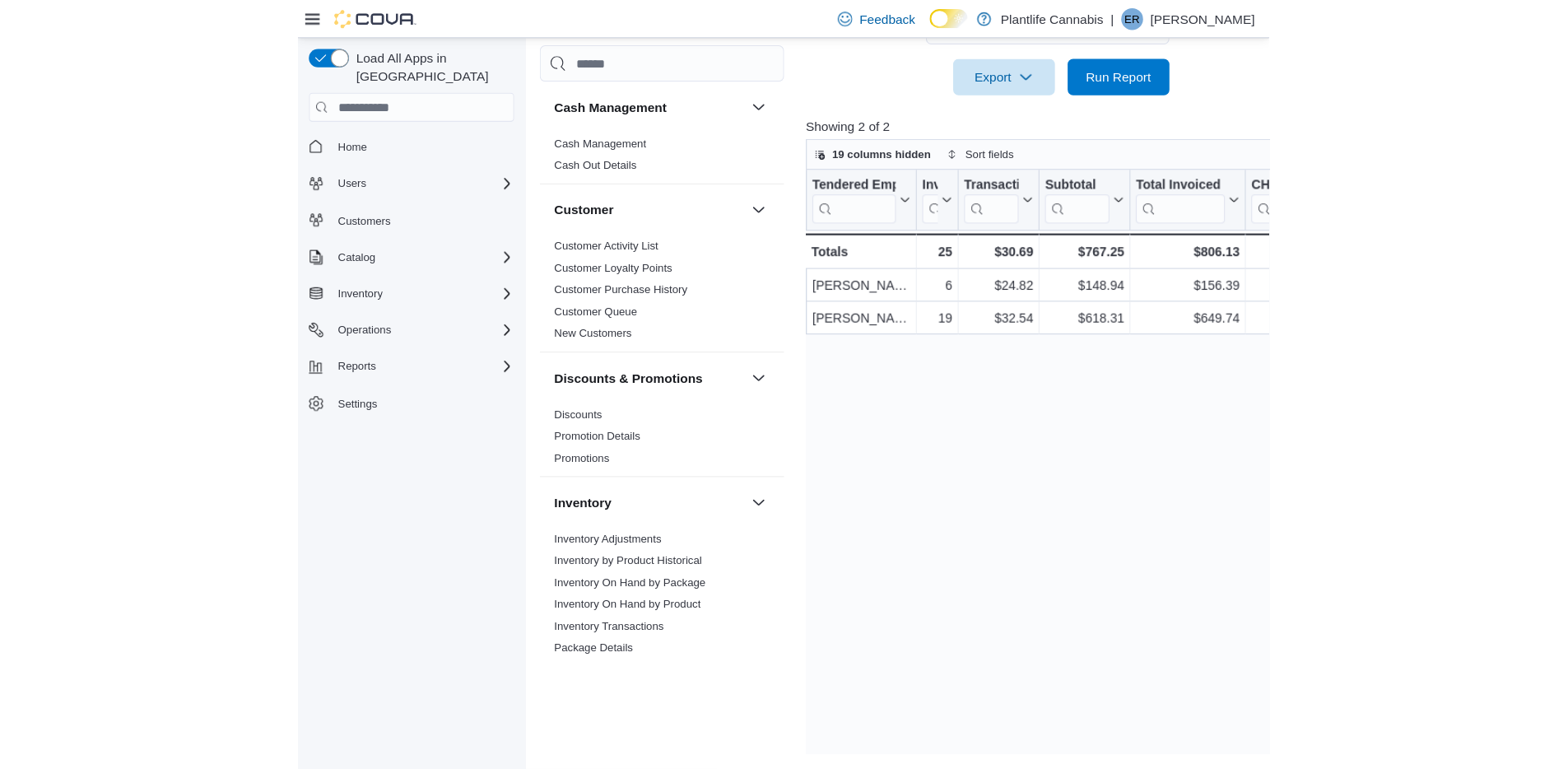
scroll to position [533, 0]
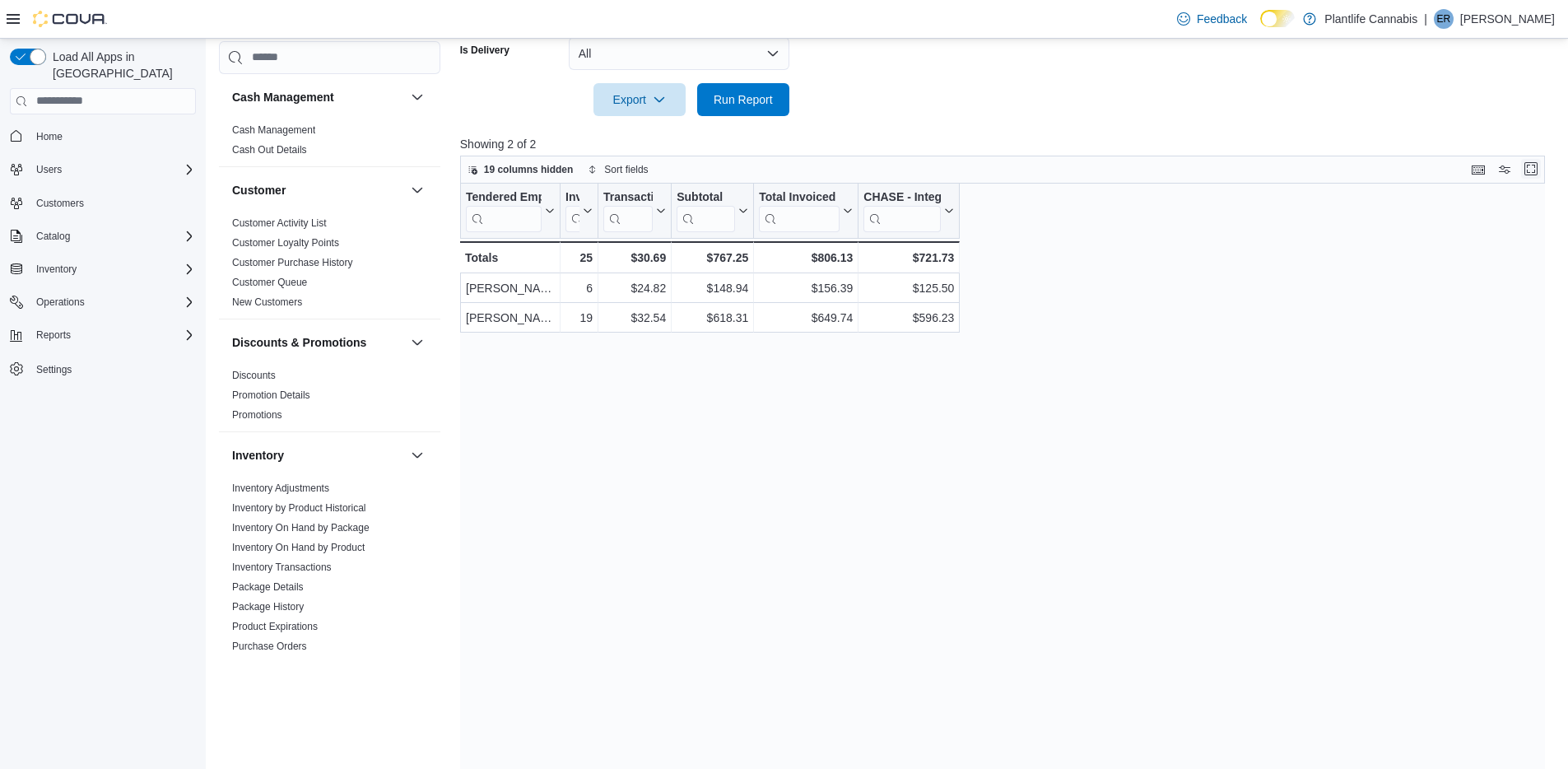
click at [891, 170] on button "Enter fullscreen" at bounding box center [1531, 169] width 20 height 20
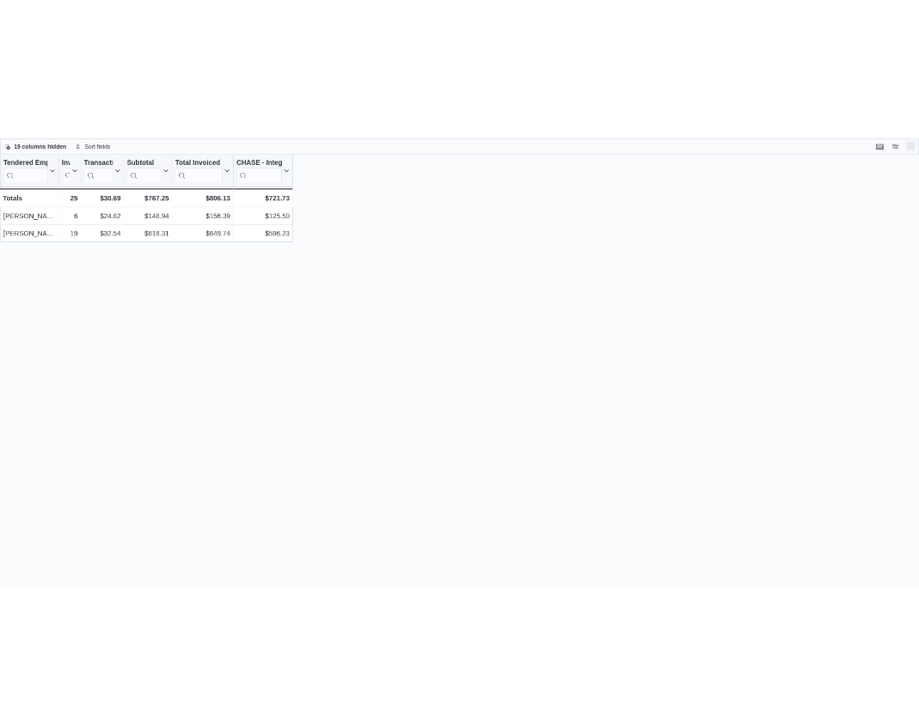
scroll to position [0, 0]
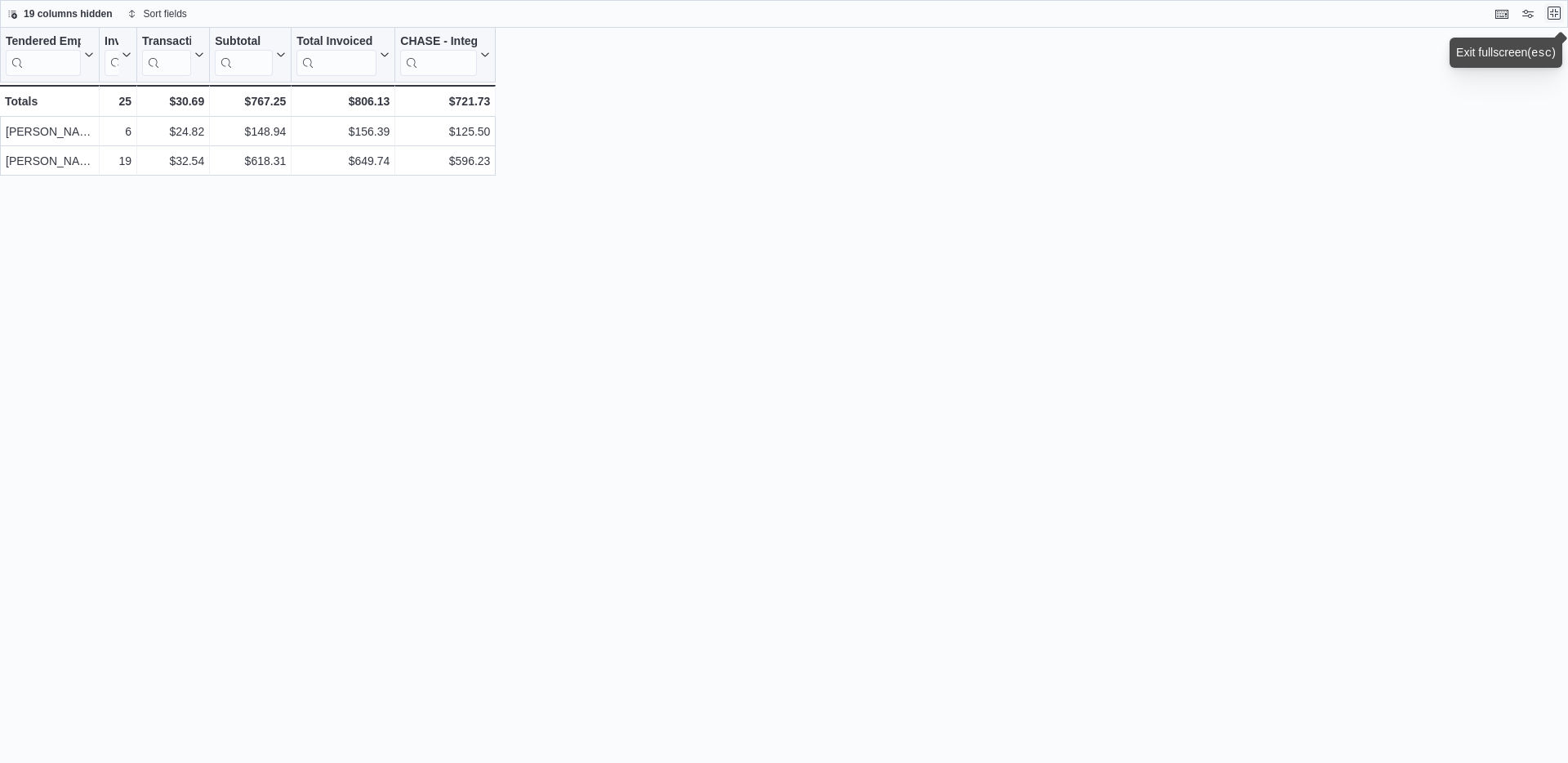
click at [884, 14] on button "Exit fullscreen" at bounding box center [1554, 12] width 20 height 20
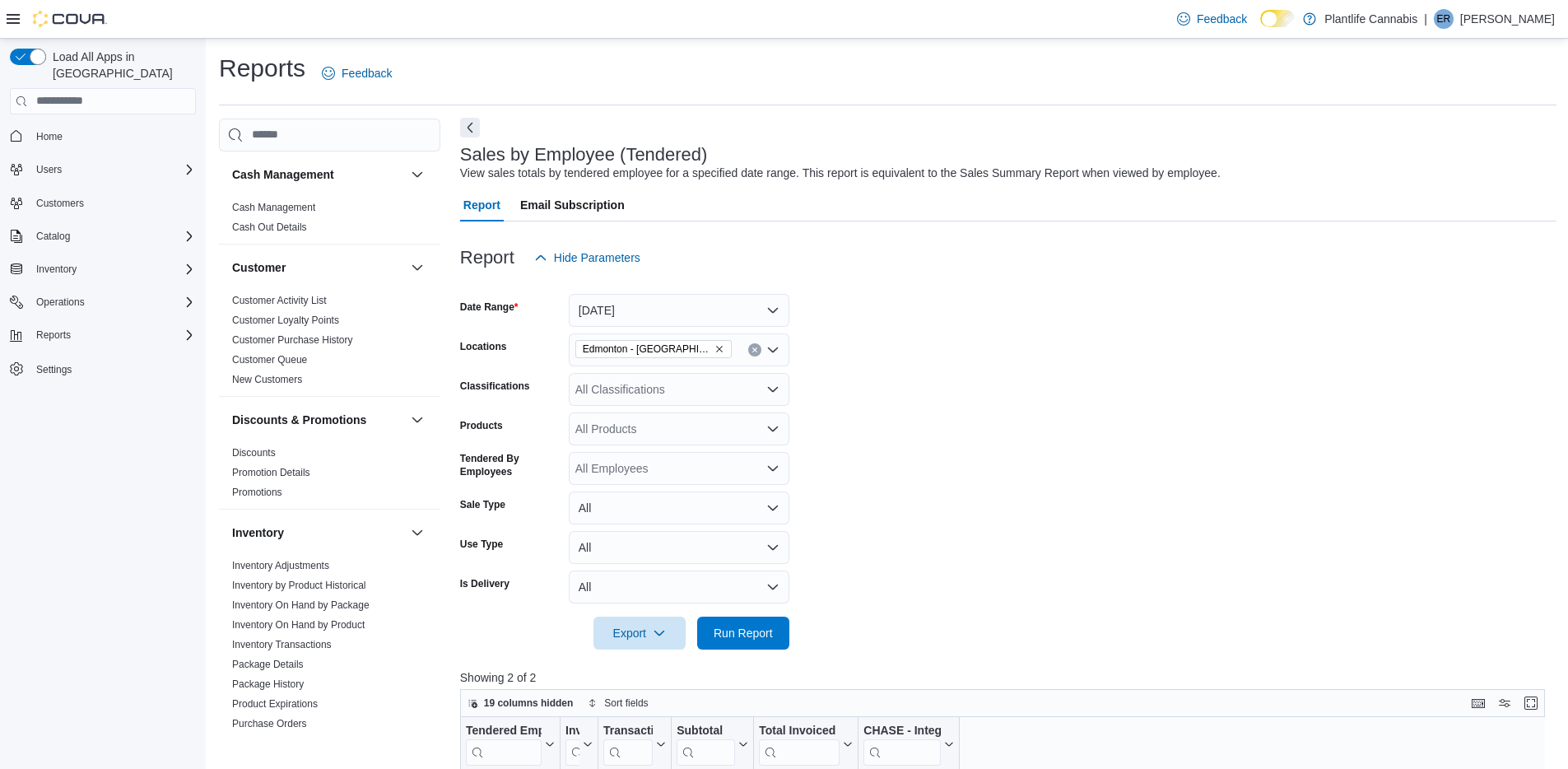
click at [476, 127] on button "Next" at bounding box center [470, 127] width 20 height 20
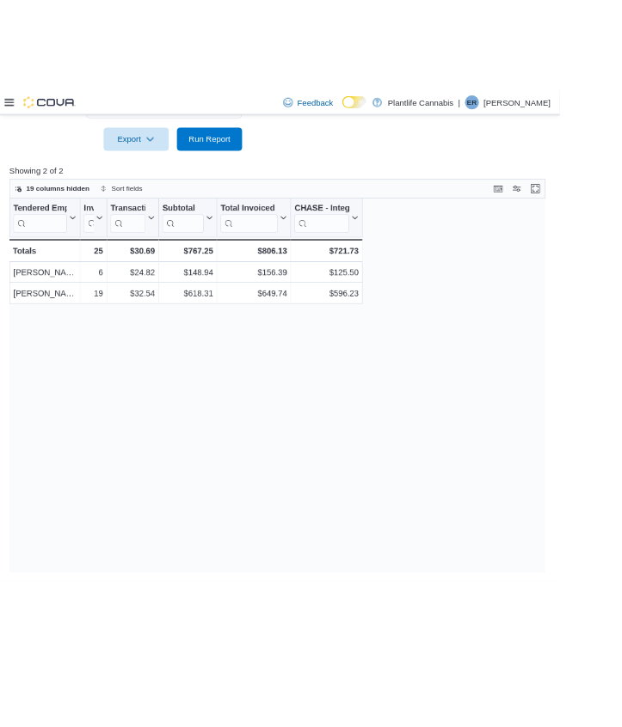
scroll to position [584, 0]
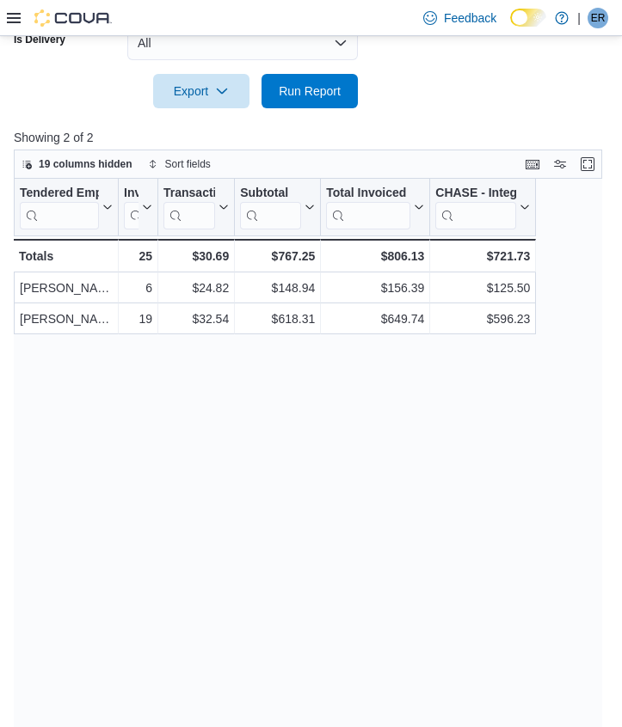
click at [334, 454] on div "Tendered Employee Click to view column header actions Invoices Sold Click to vi…" at bounding box center [314, 455] width 601 height 553
click at [296, 95] on span "Run Report" at bounding box center [310, 90] width 62 height 17
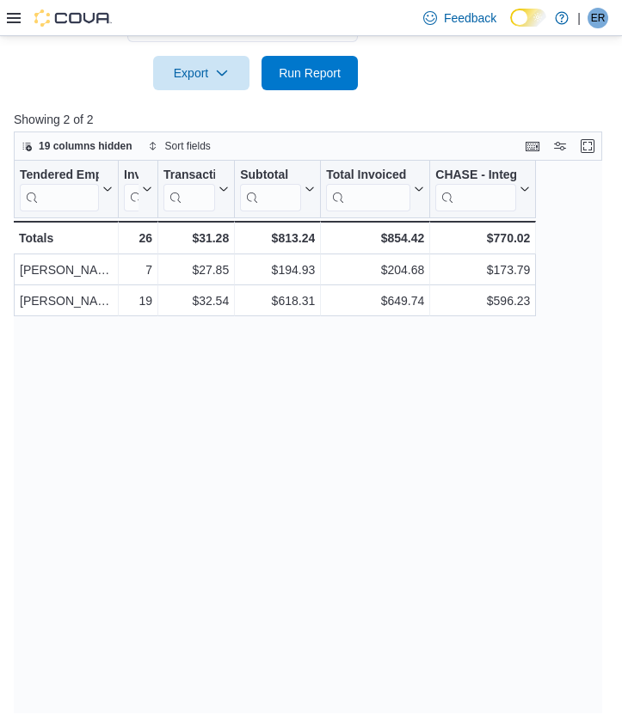
scroll to position [602, 0]
click at [307, 76] on span "Run Report" at bounding box center [310, 72] width 62 height 17
